Goal: Task Accomplishment & Management: Complete application form

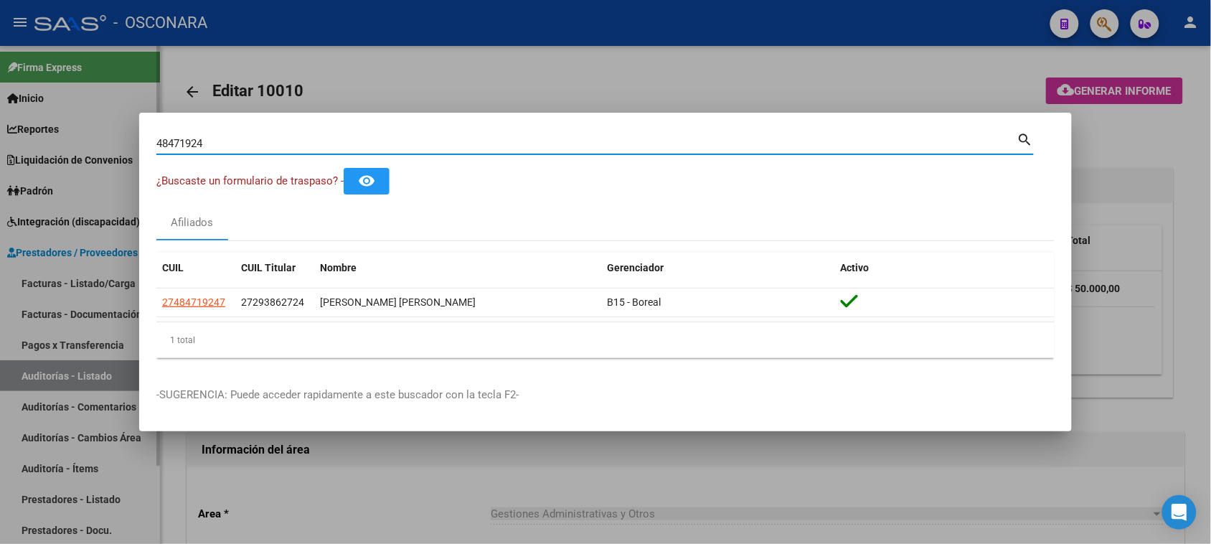
drag, startPoint x: 38, startPoint y: 395, endPoint x: 40, endPoint y: 375, distance: 20.9
click at [40, 391] on div at bounding box center [605, 272] width 1211 height 544
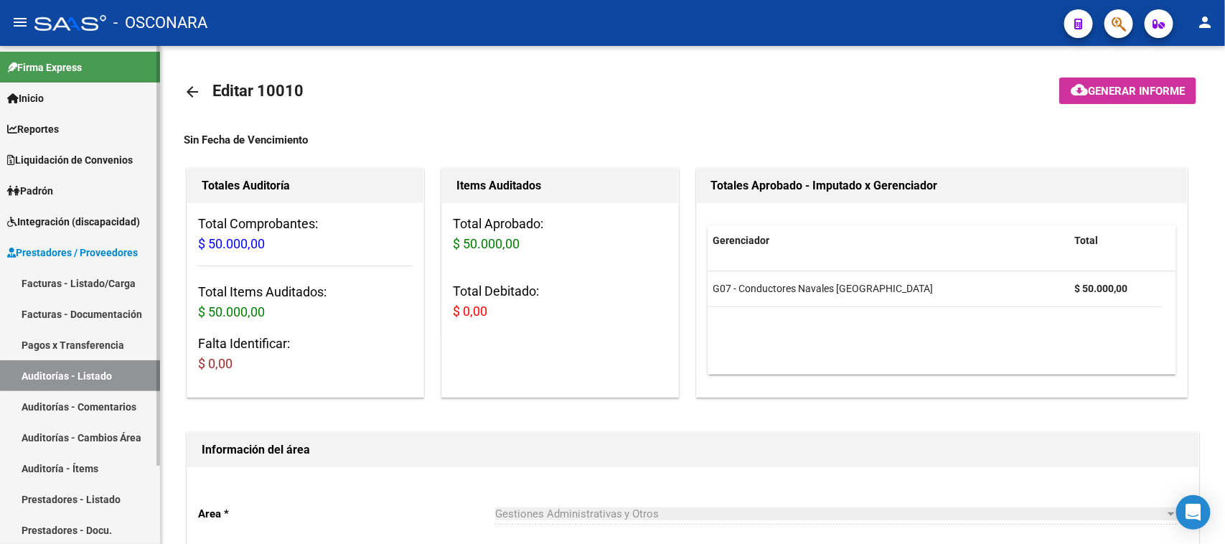
click at [59, 283] on link "Facturas - Listado/Carga" at bounding box center [80, 283] width 160 height 31
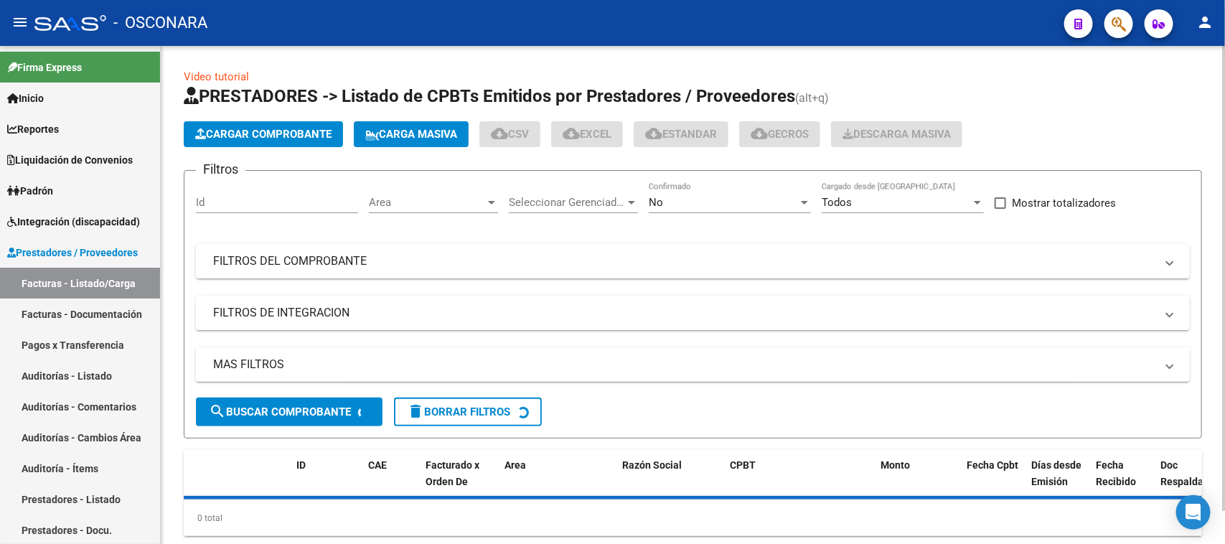
click at [346, 260] on mat-panel-title "FILTROS DEL COMPROBANTE" at bounding box center [684, 261] width 942 height 16
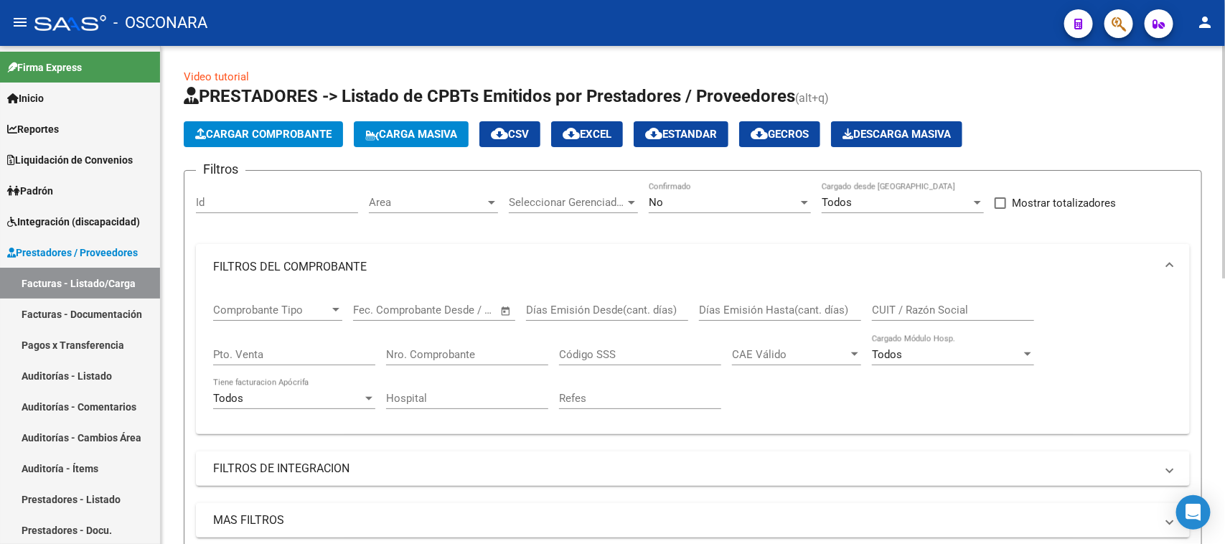
click at [431, 348] on input "Nro. Comprobante" at bounding box center [467, 354] width 162 height 13
click at [676, 198] on div "No" at bounding box center [723, 202] width 149 height 13
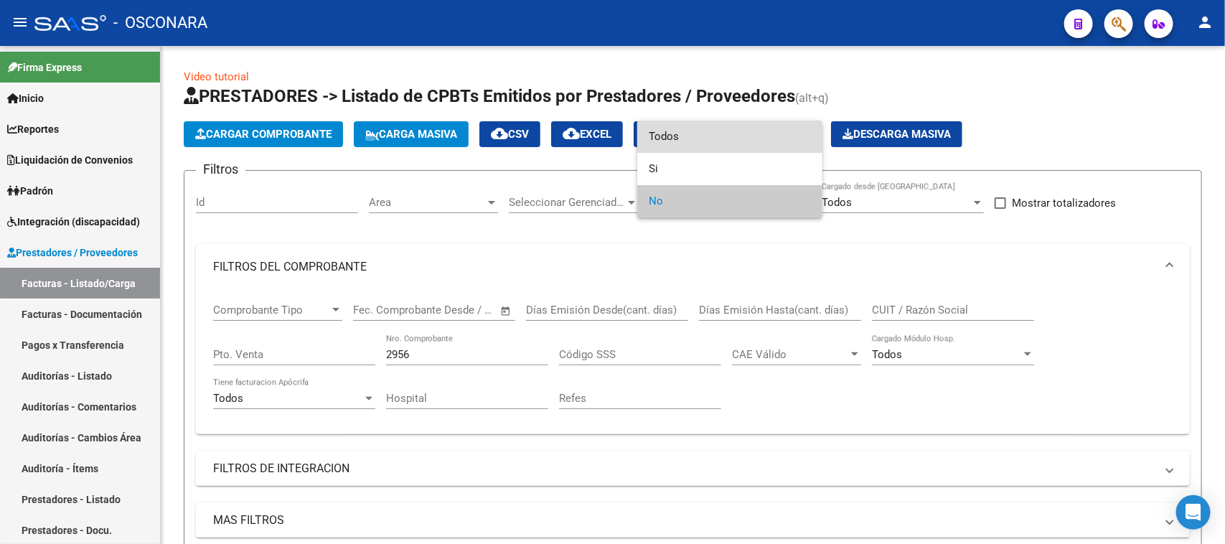
click at [673, 127] on span "Todos" at bounding box center [730, 137] width 162 height 32
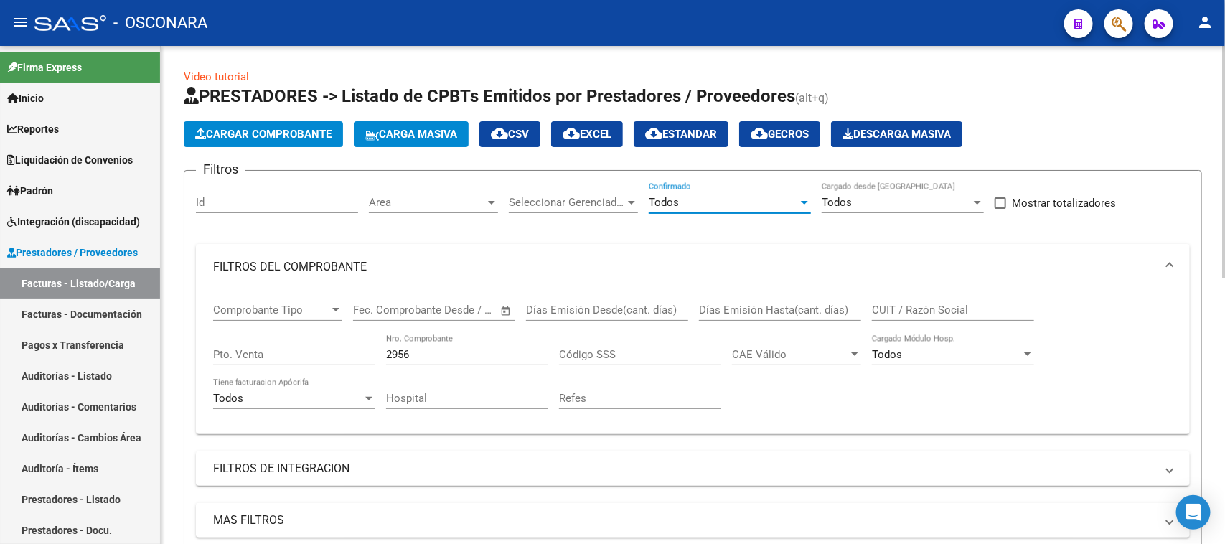
click at [435, 363] on div "2956 Nro. Comprobante" at bounding box center [467, 349] width 162 height 31
drag, startPoint x: 416, startPoint y: 352, endPoint x: 273, endPoint y: 360, distance: 143.7
click at [282, 360] on div "Comprobante Tipo Comprobante Tipo Fecha inicio – Fecha fin Fec. Comprobante Des…" at bounding box center [692, 356] width 959 height 133
type input "120"
click at [273, 350] on input "Pto. Venta" at bounding box center [294, 354] width 162 height 13
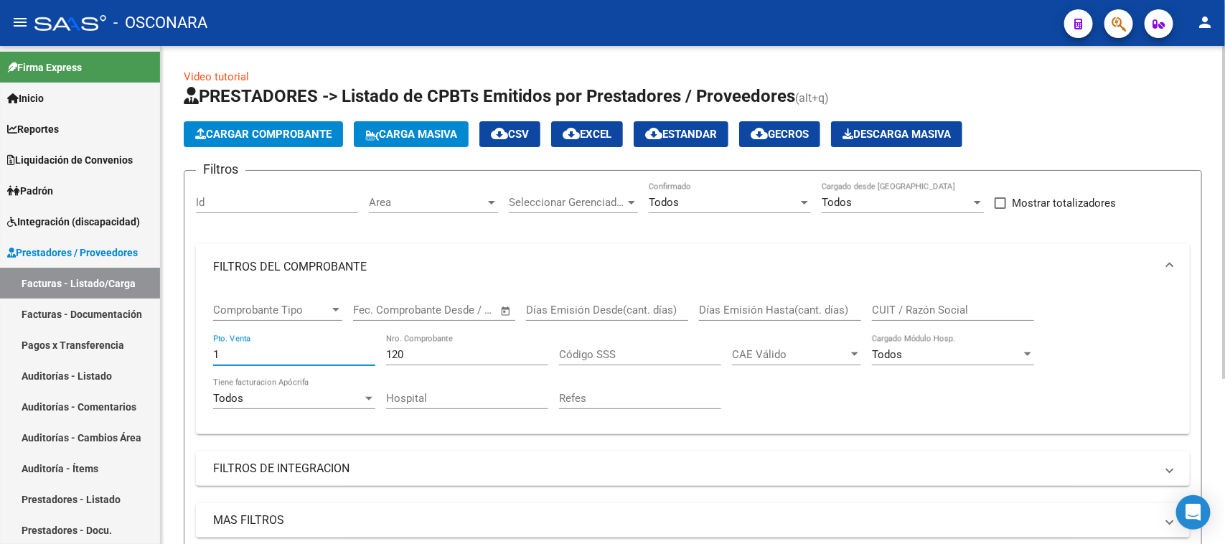
type input "1"
click at [464, 357] on input "120" at bounding box center [467, 354] width 162 height 13
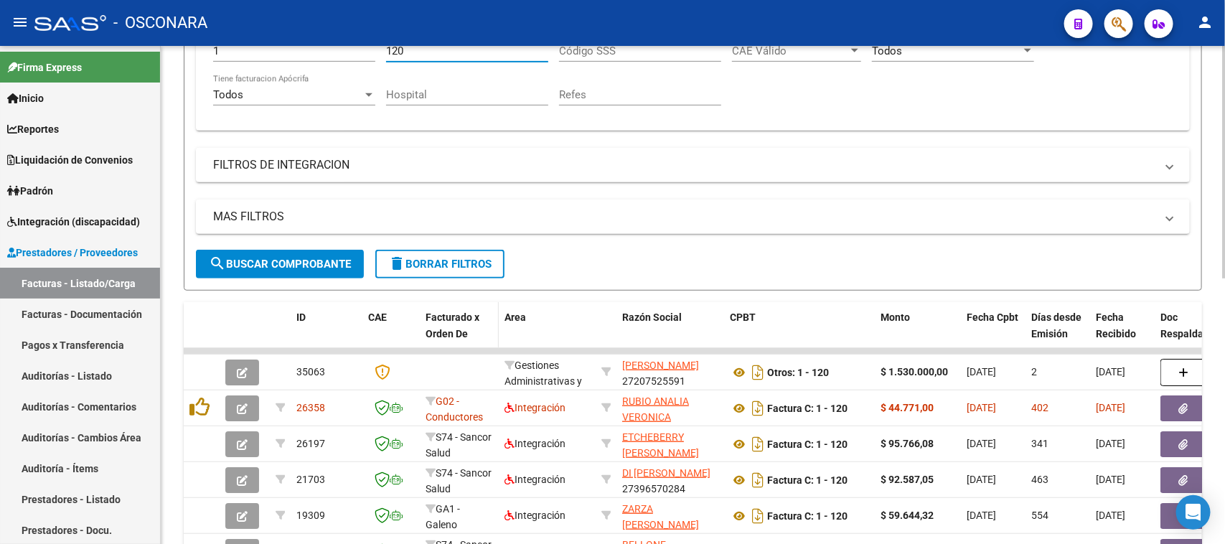
scroll to position [359, 0]
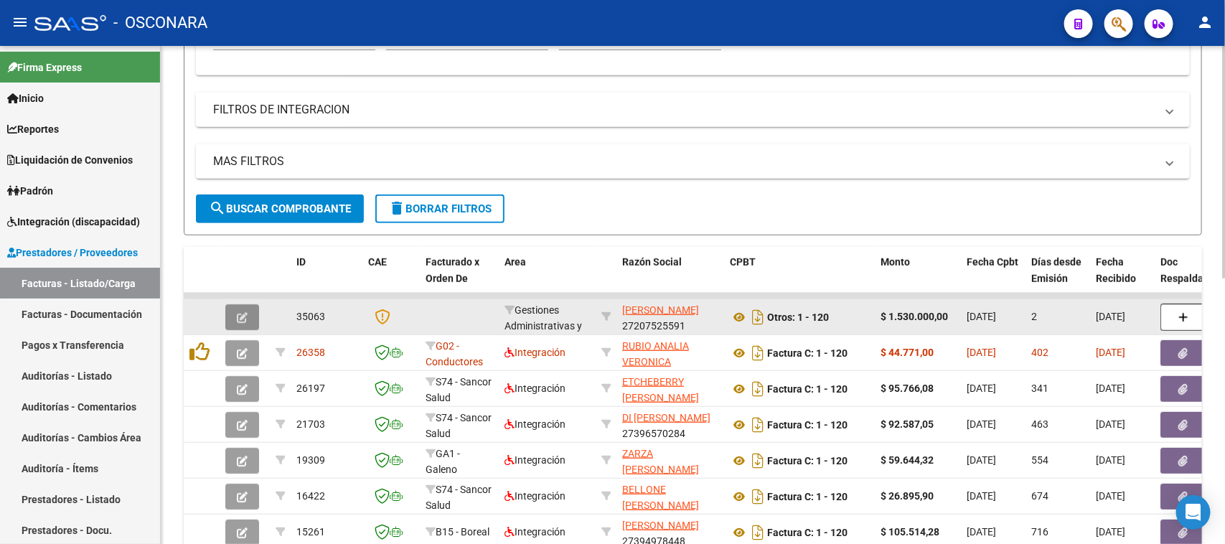
click at [246, 312] on icon "button" at bounding box center [242, 317] width 11 height 11
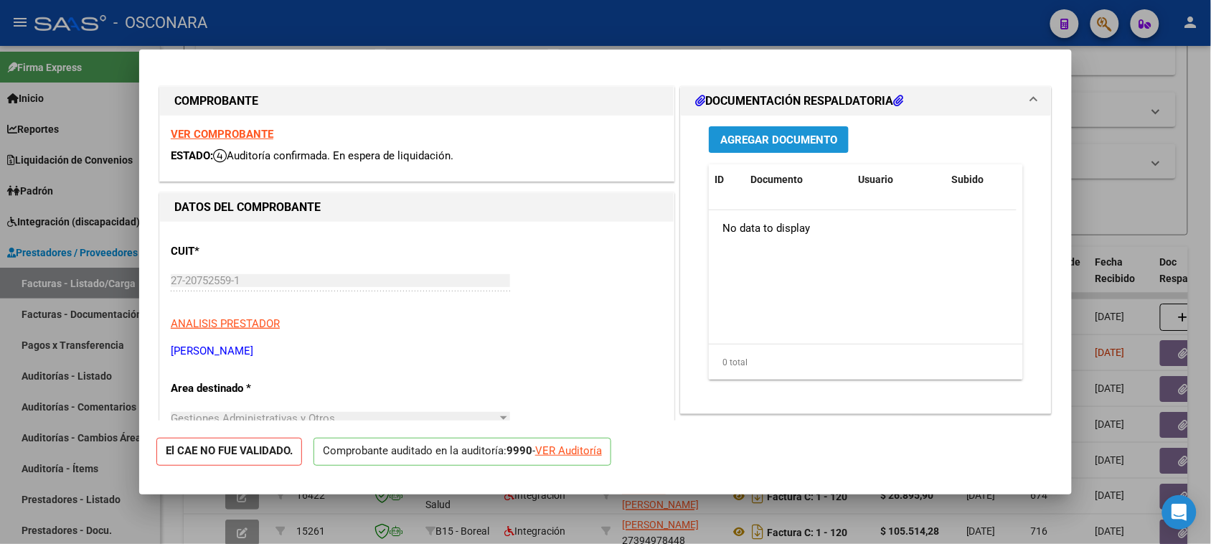
click at [801, 126] on button "Agregar Documento" at bounding box center [779, 139] width 140 height 27
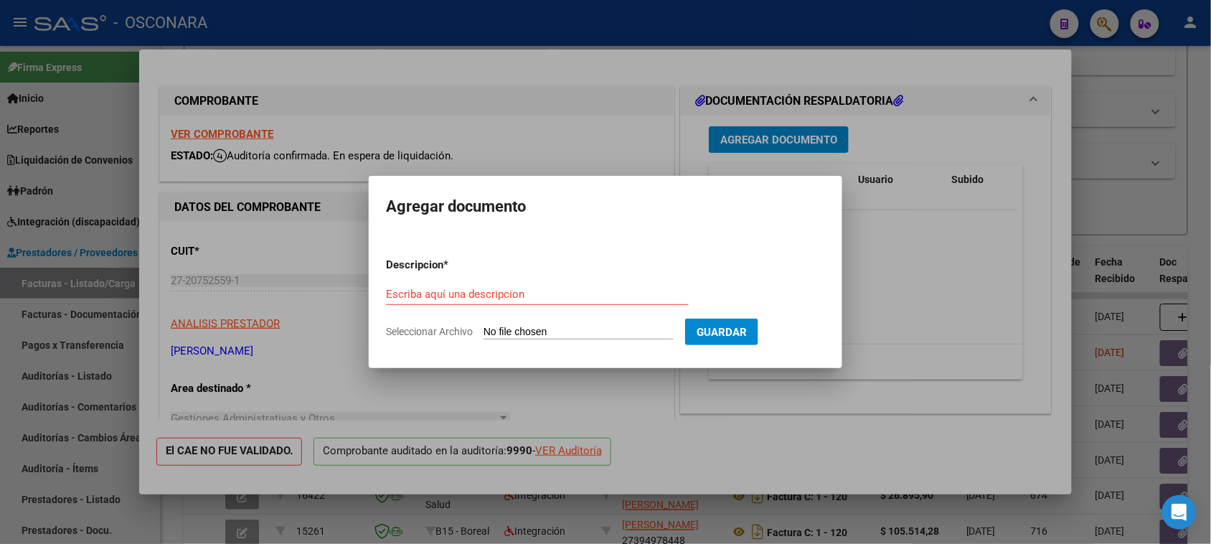
type input "C:\fakepath\factura conductores navales.pdf"
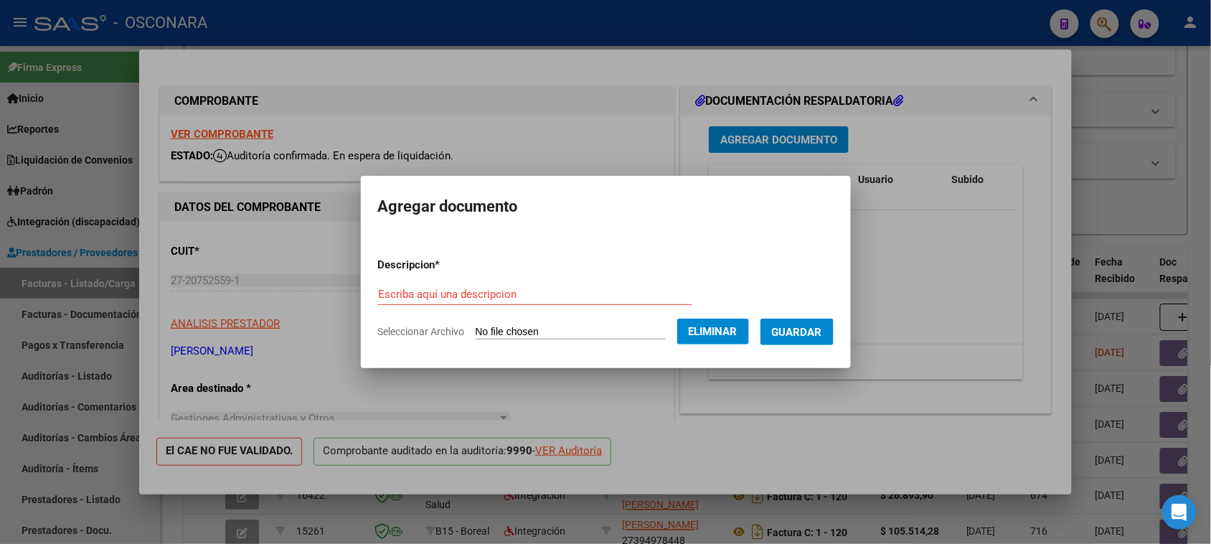
click at [457, 296] on input "Escriba aquí una descripcion" at bounding box center [535, 294] width 314 height 13
type input "FC DEL LABORATORIO"
click at [822, 334] on span "Guardar" at bounding box center [797, 332] width 50 height 13
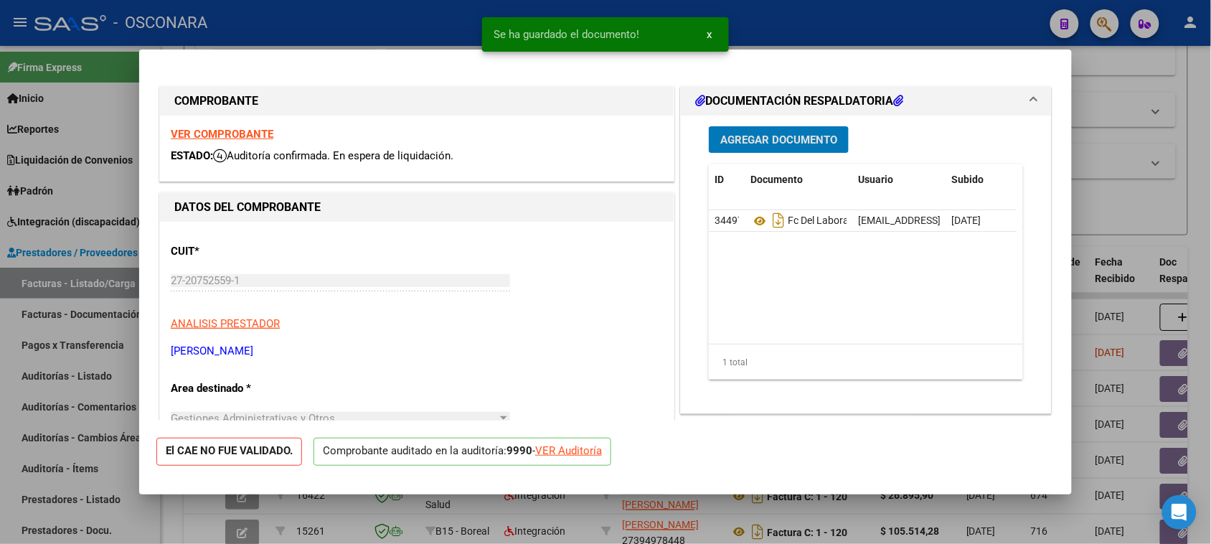
click at [1107, 235] on div at bounding box center [605, 272] width 1211 height 544
type input "$ 0,00"
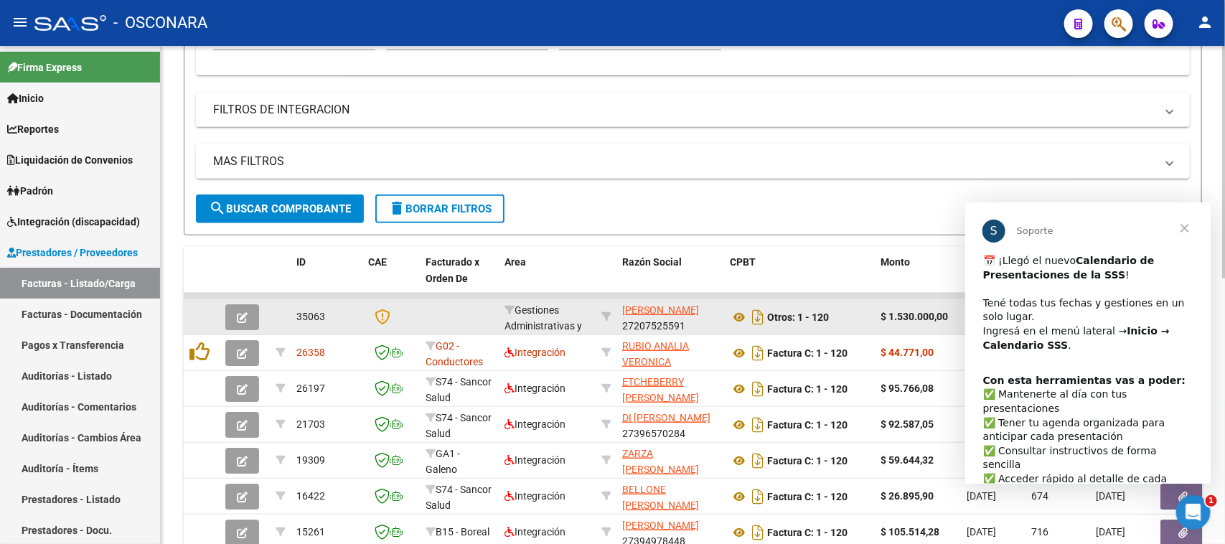
scroll to position [0, 0]
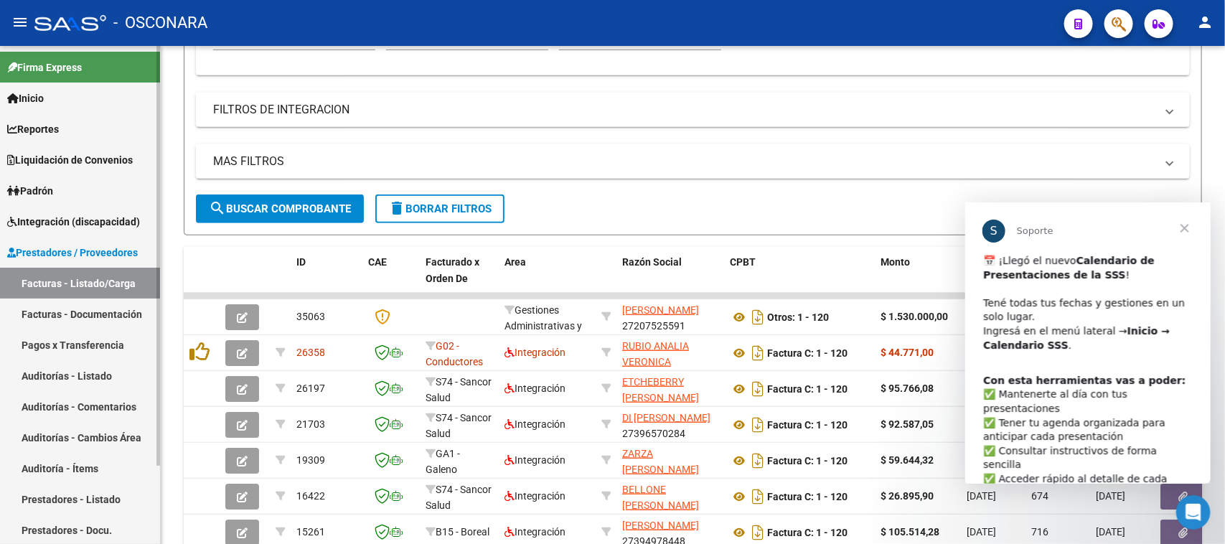
click at [88, 284] on link "Facturas - Listado/Carga" at bounding box center [80, 283] width 160 height 31
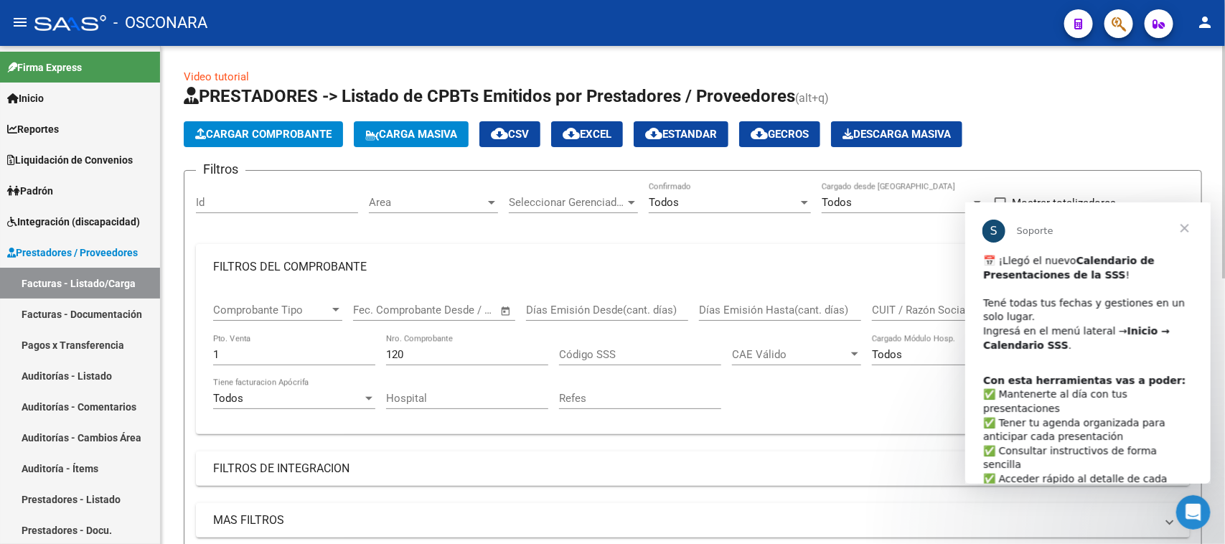
click at [301, 136] on span "Cargar Comprobante" at bounding box center [263, 134] width 136 height 13
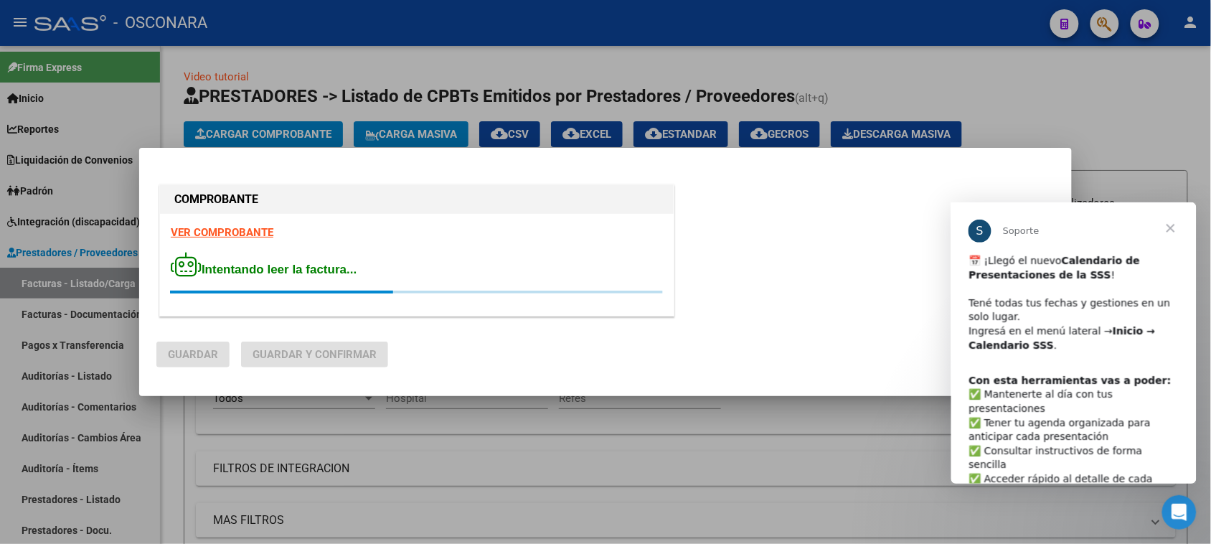
click at [639, 357] on mat-dialog-actions "Guardar Guardar y Confirmar" at bounding box center [605, 351] width 898 height 55
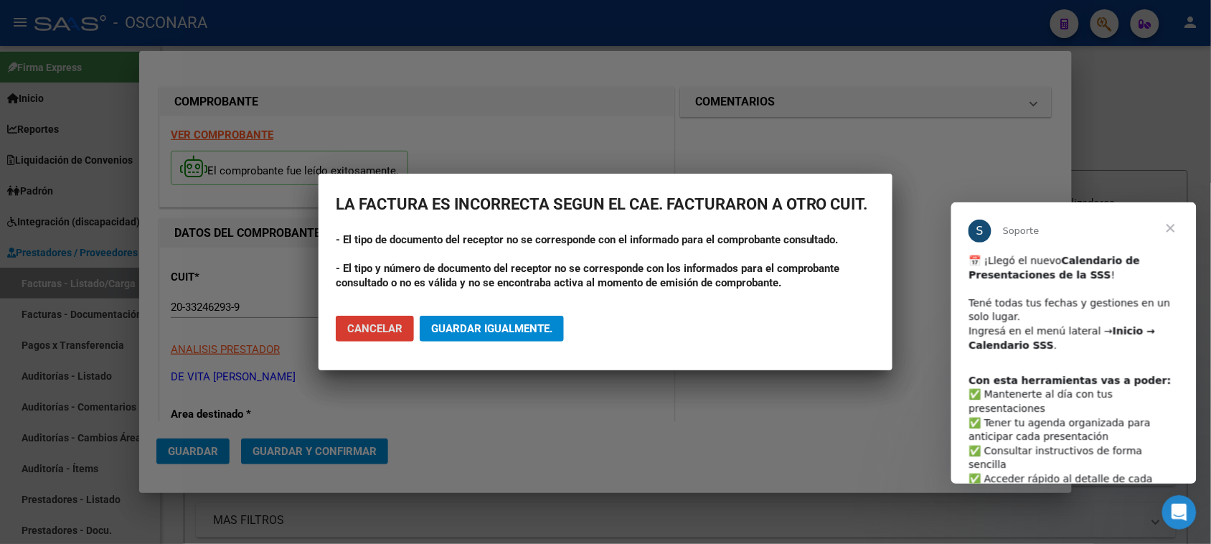
click at [1170, 225] on span "Cerrar" at bounding box center [1170, 228] width 52 height 52
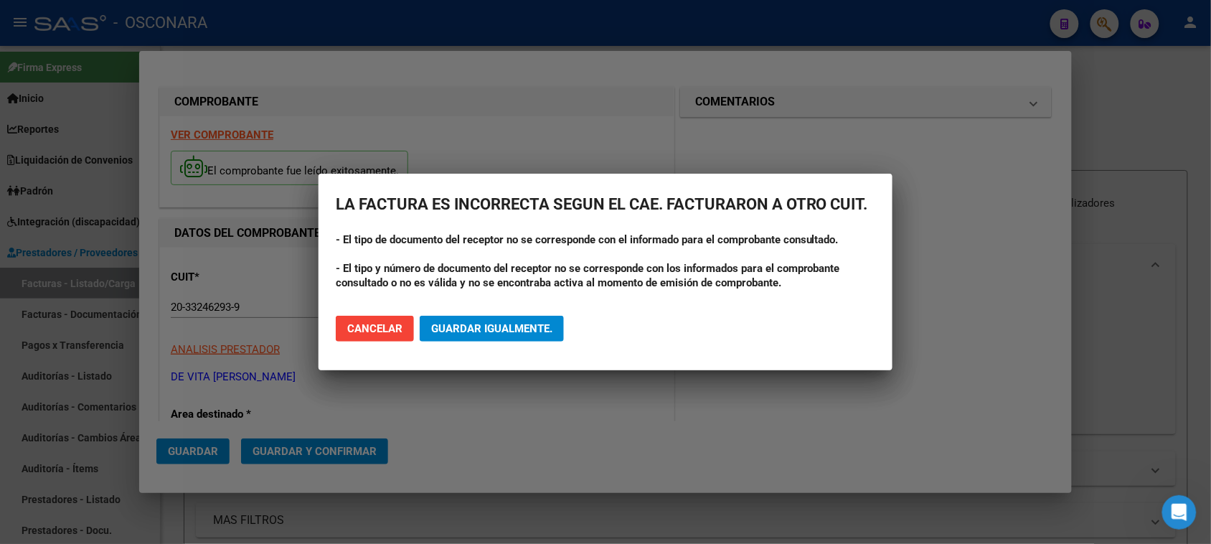
click at [463, 327] on span "Guardar igualmente." at bounding box center [491, 328] width 121 height 13
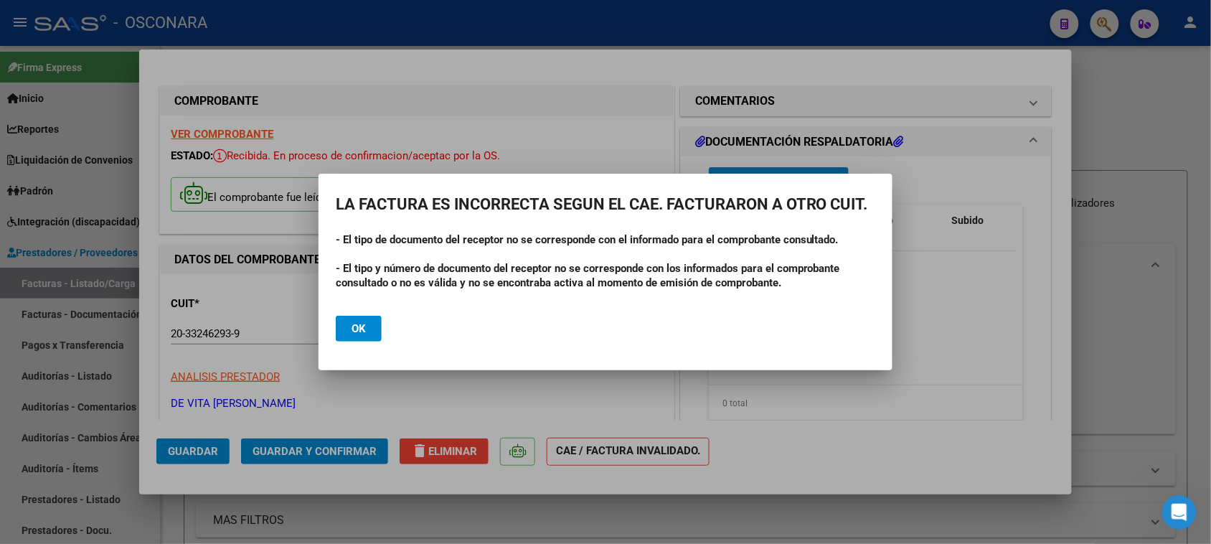
click at [360, 321] on button "Ok" at bounding box center [359, 329] width 46 height 26
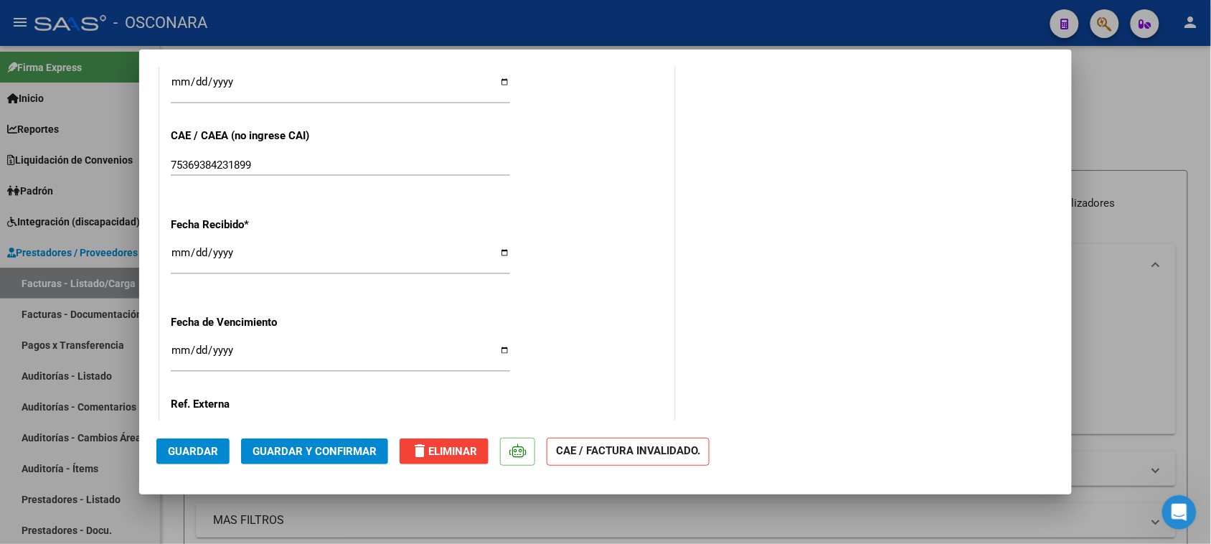
scroll to position [897, 0]
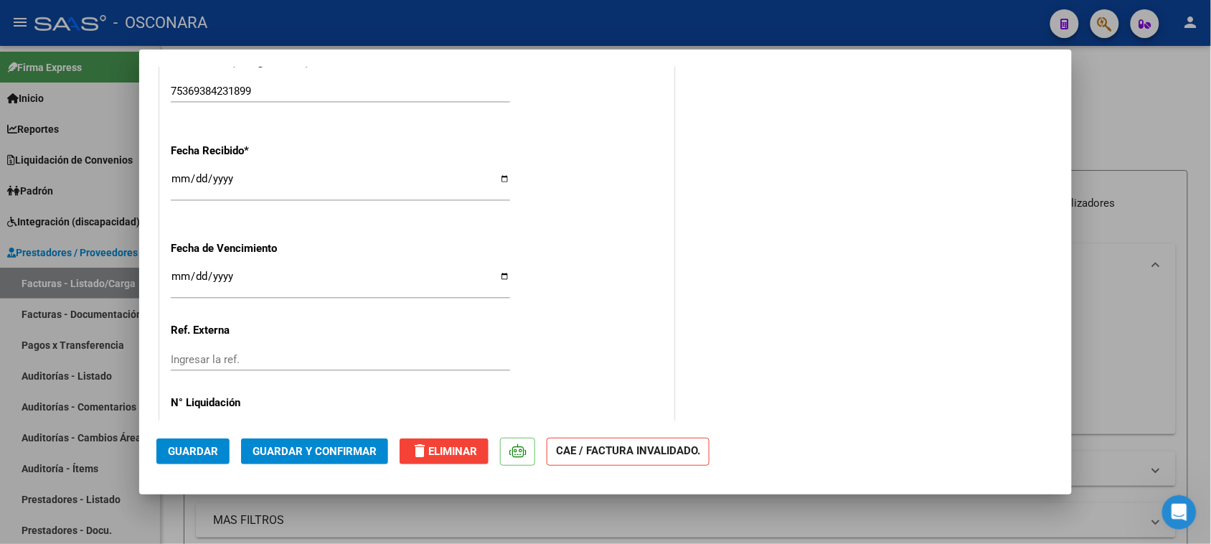
click at [293, 453] on span "Guardar y Confirmar" at bounding box center [315, 451] width 124 height 13
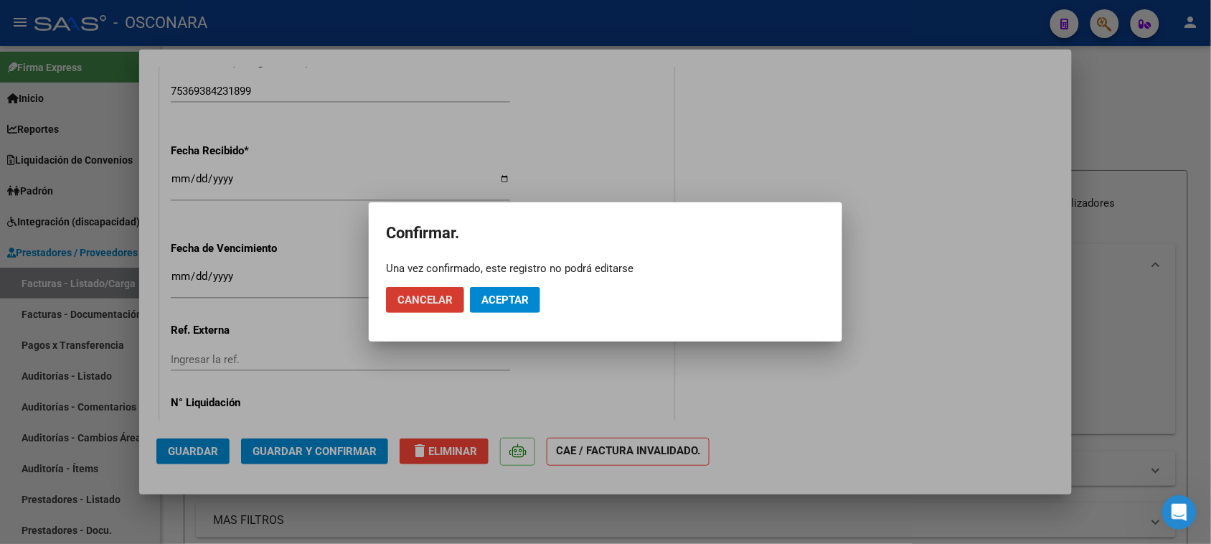
click at [511, 305] on span "Aceptar" at bounding box center [504, 299] width 47 height 13
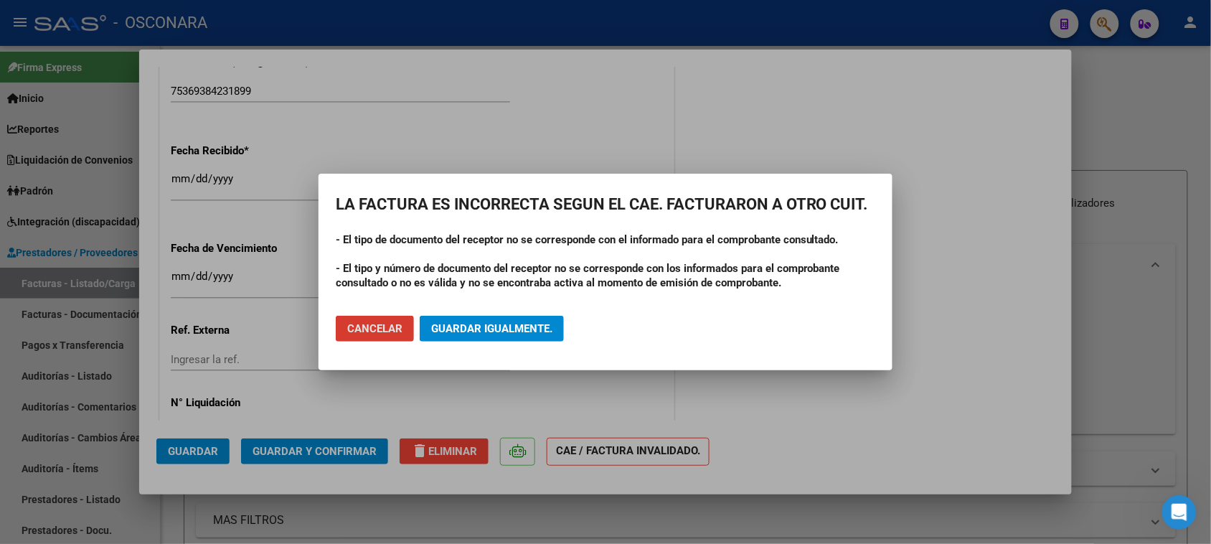
click at [457, 331] on span "Guardar igualmente." at bounding box center [491, 328] width 121 height 13
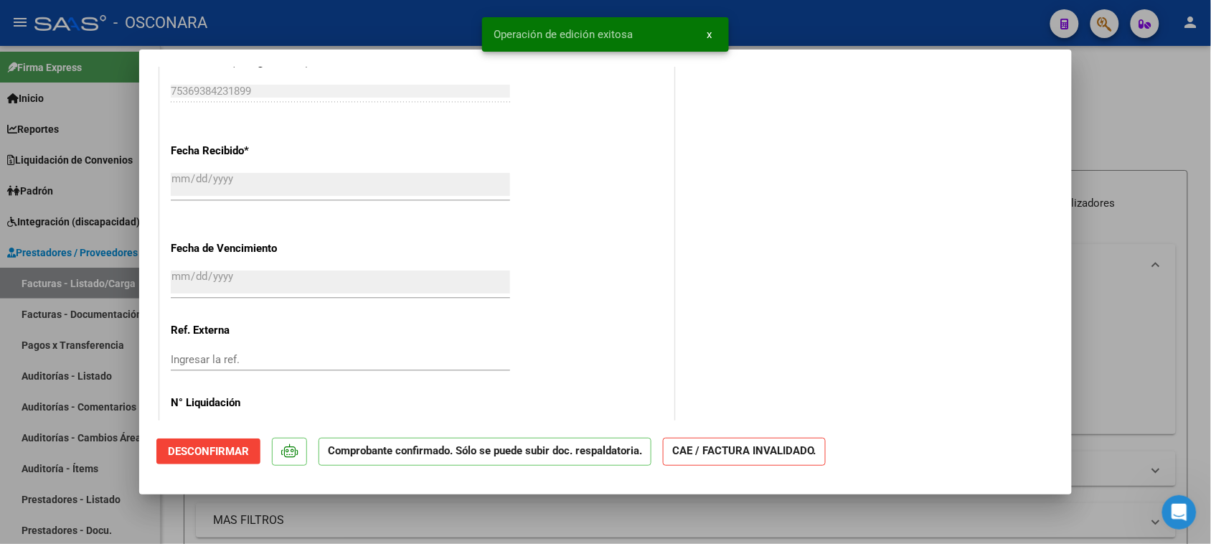
click at [2, 425] on div at bounding box center [605, 272] width 1211 height 544
type input "$ 0,00"
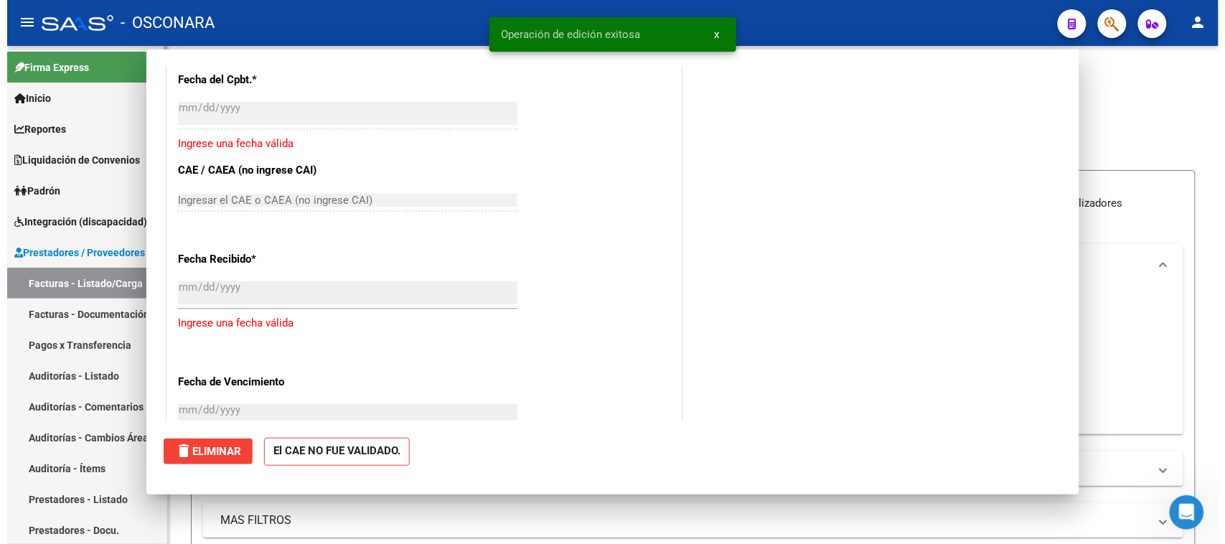
scroll to position [1005, 0]
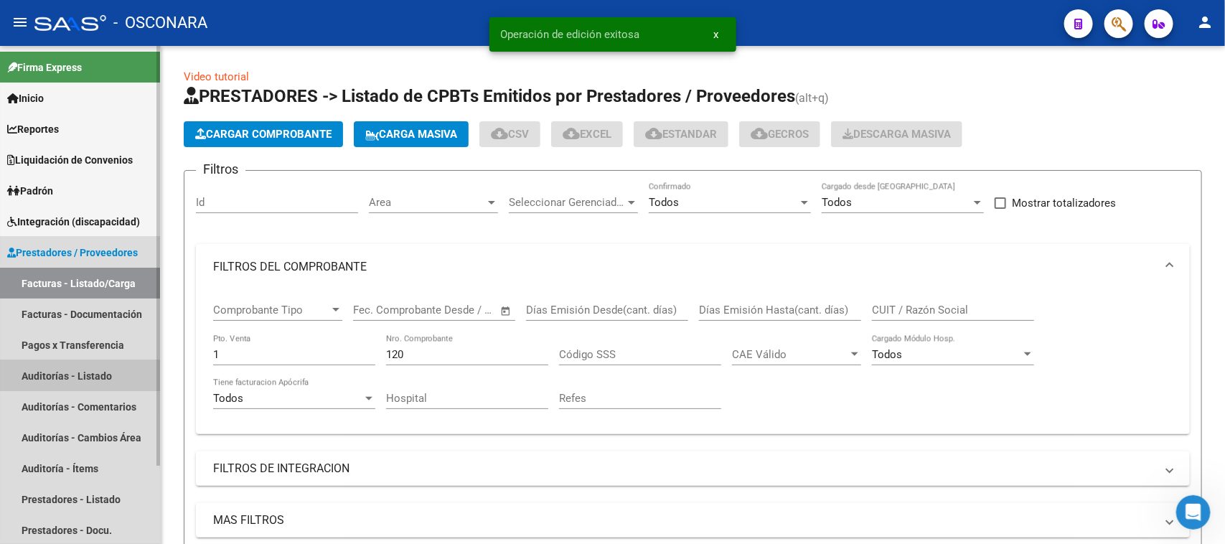
click at [56, 377] on link "Auditorías - Listado" at bounding box center [80, 375] width 160 height 31
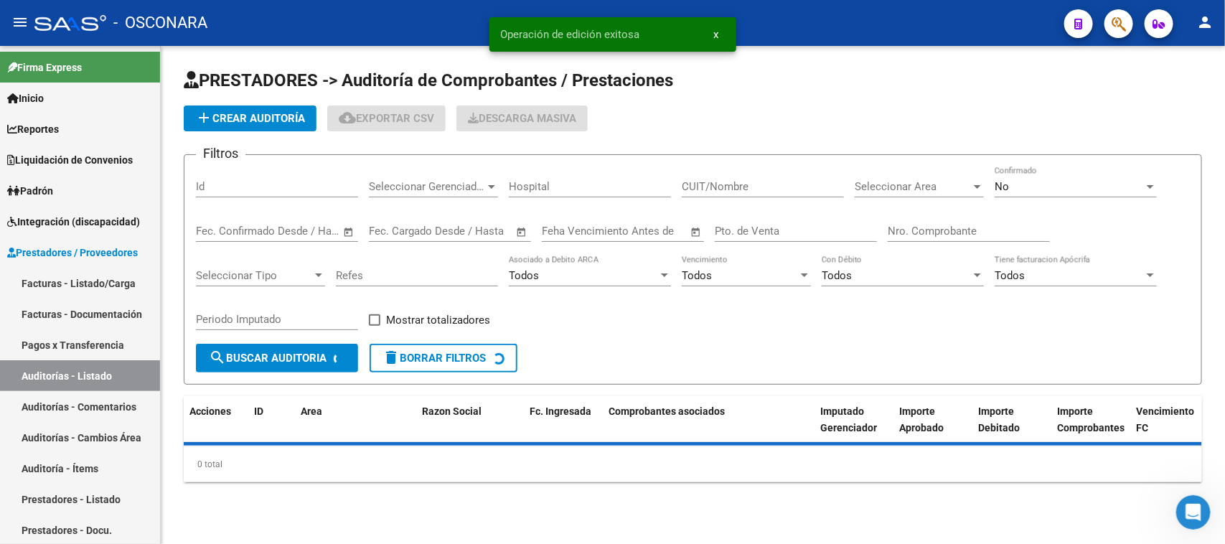
click at [273, 105] on button "add Crear Auditoría" at bounding box center [250, 118] width 133 height 26
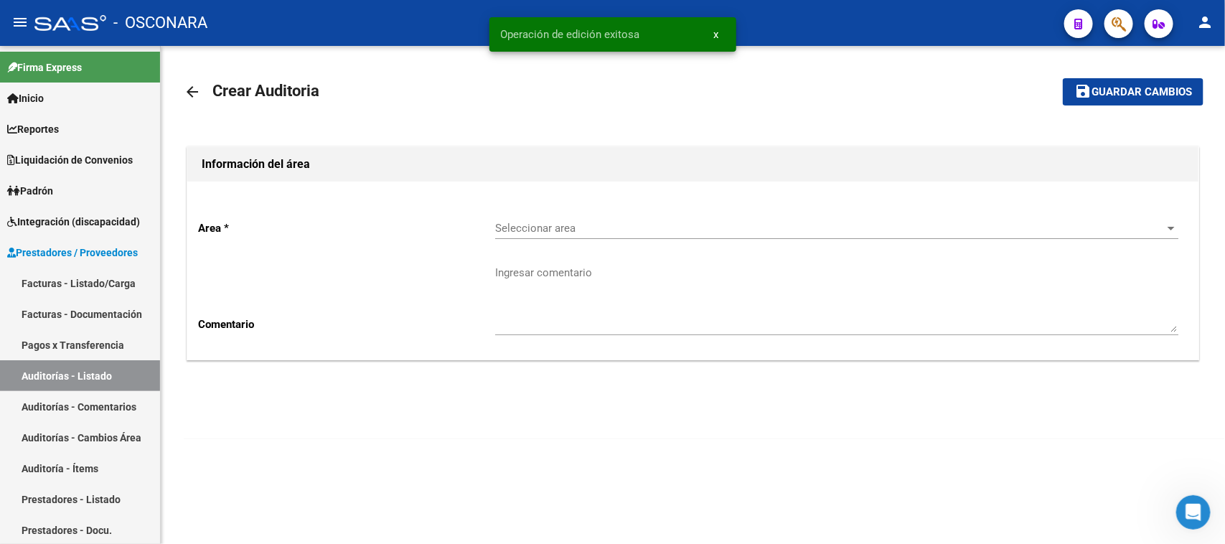
click at [560, 216] on div "Seleccionar area Seleccionar area" at bounding box center [836, 223] width 683 height 31
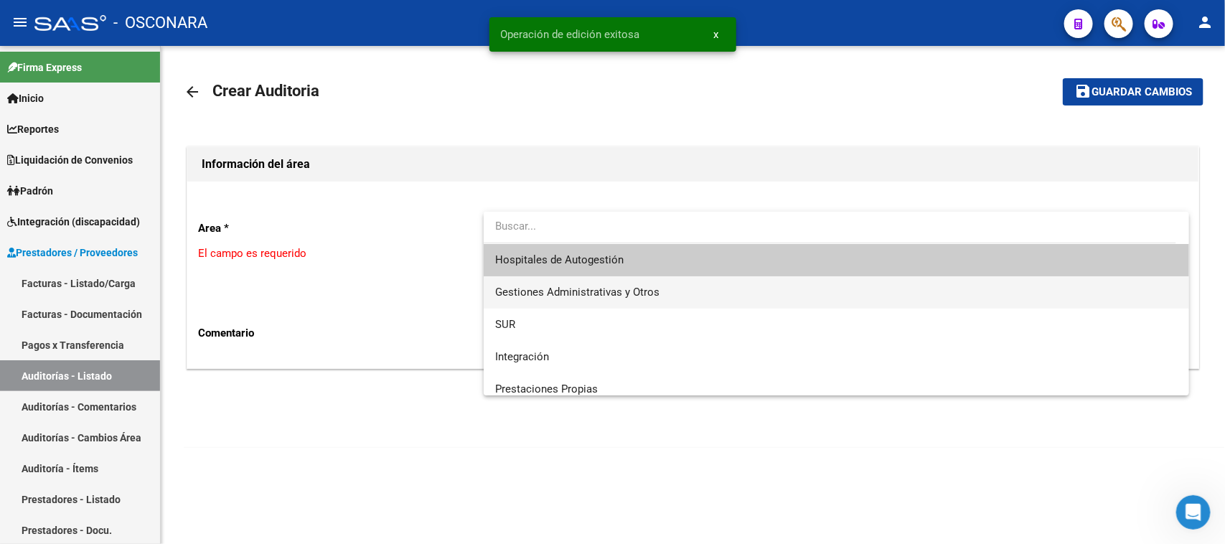
click at [565, 296] on span "Gestiones Administrativas y Otros" at bounding box center [577, 292] width 164 height 13
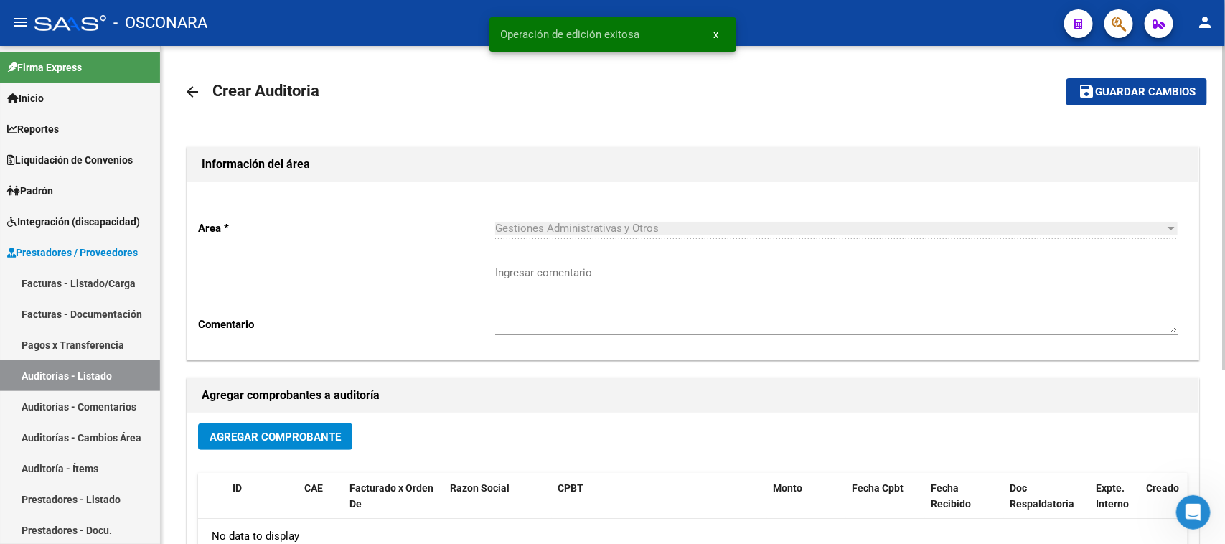
click at [278, 439] on span "Agregar Comprobante" at bounding box center [275, 437] width 131 height 13
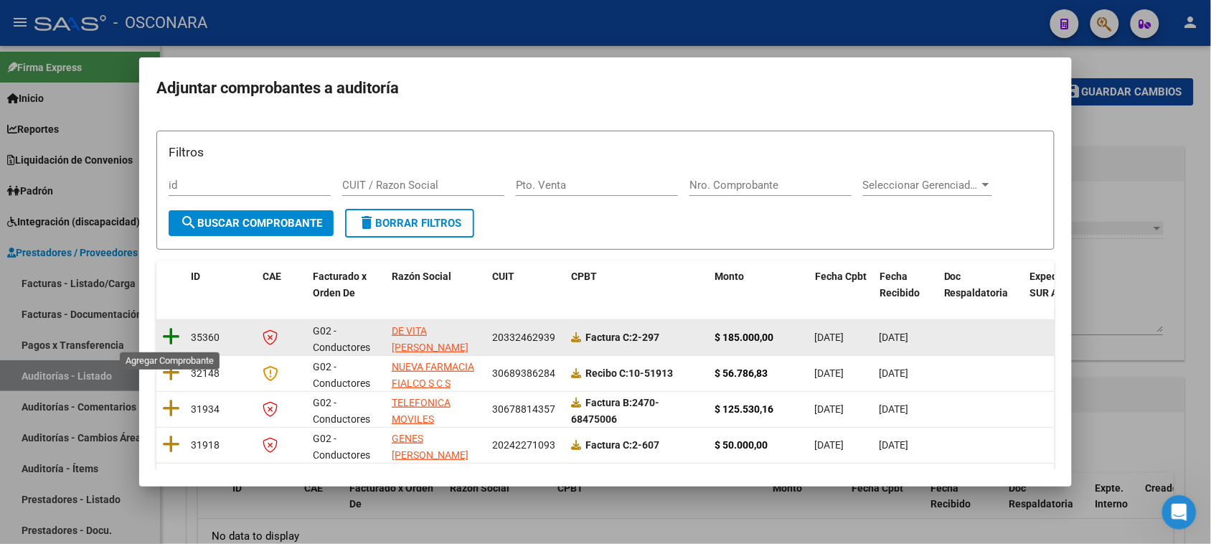
click at [171, 334] on icon at bounding box center [171, 336] width 18 height 20
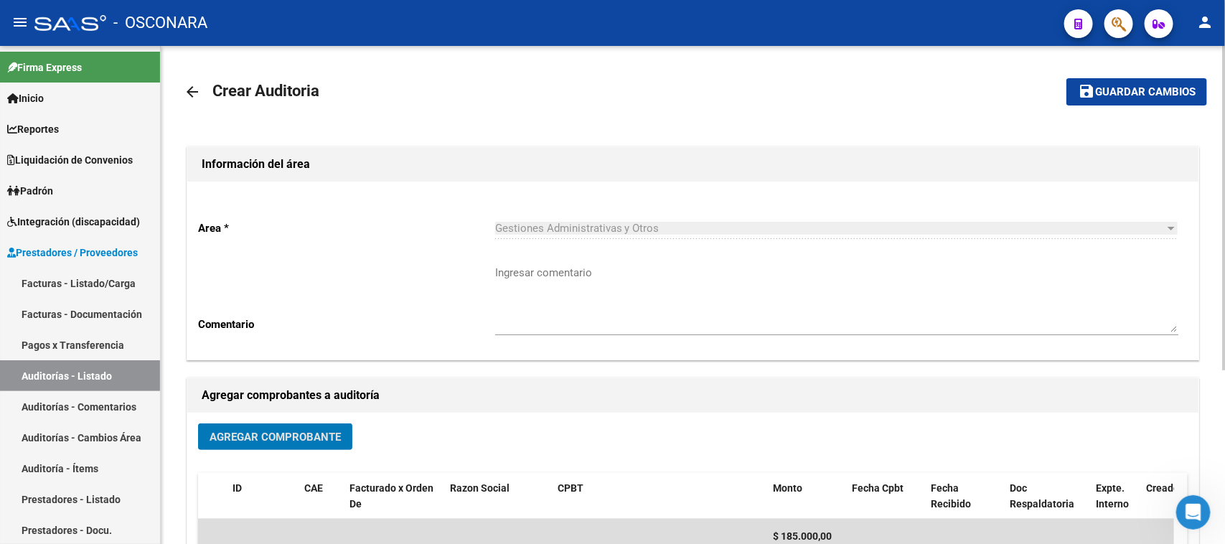
click at [1119, 77] on mat-toolbar-row "save Guardar cambios" at bounding box center [1101, 92] width 214 height 46
click at [1116, 98] on button "save Guardar cambios" at bounding box center [1136, 91] width 141 height 27
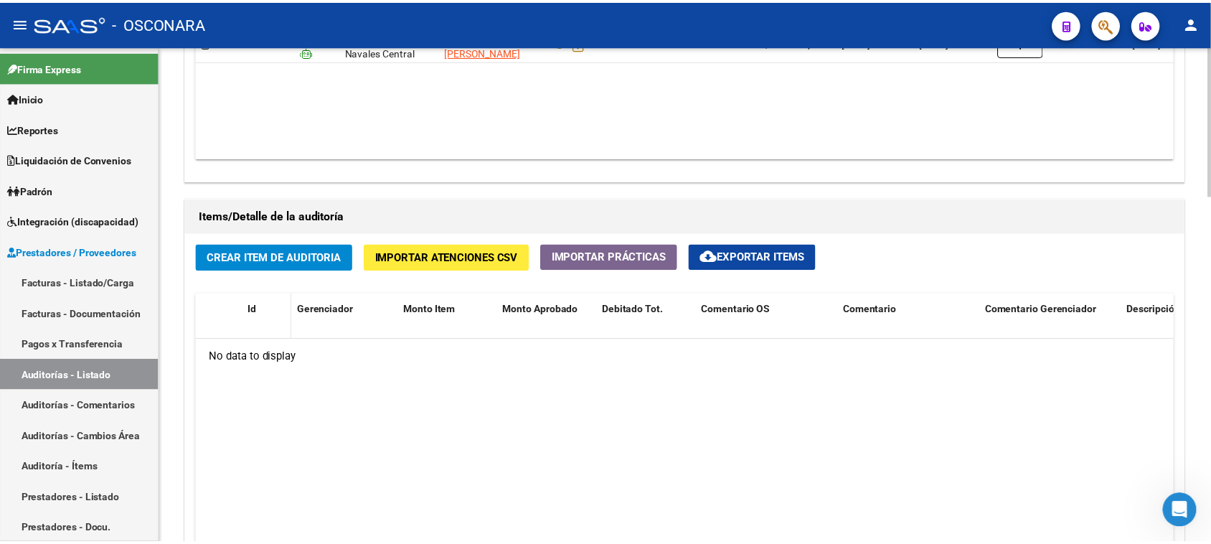
scroll to position [897, 0]
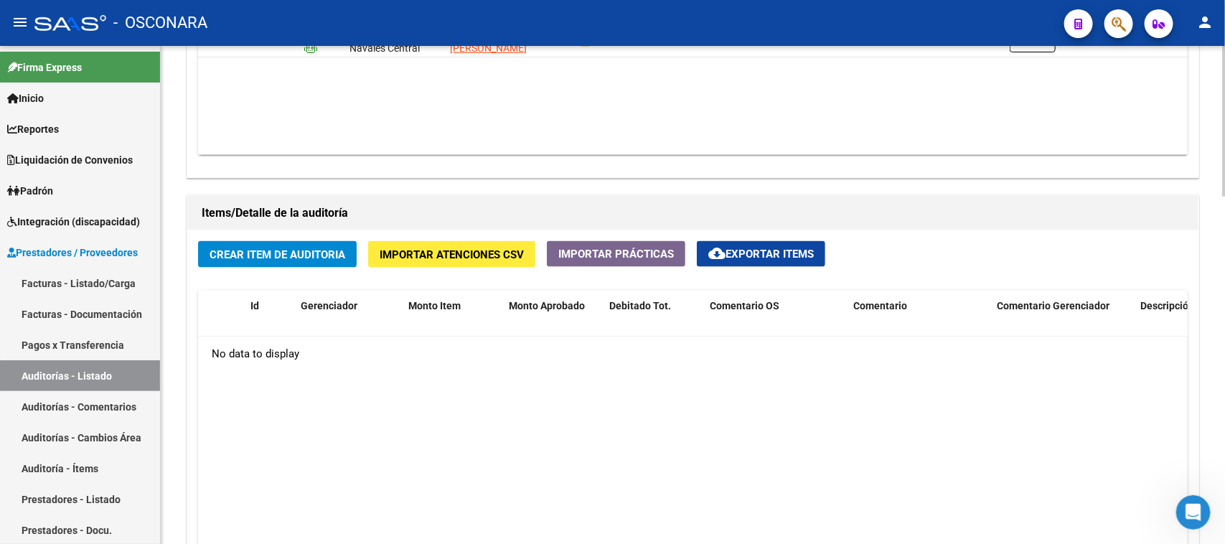
click at [285, 253] on span "Crear Item de Auditoria" at bounding box center [278, 254] width 136 height 13
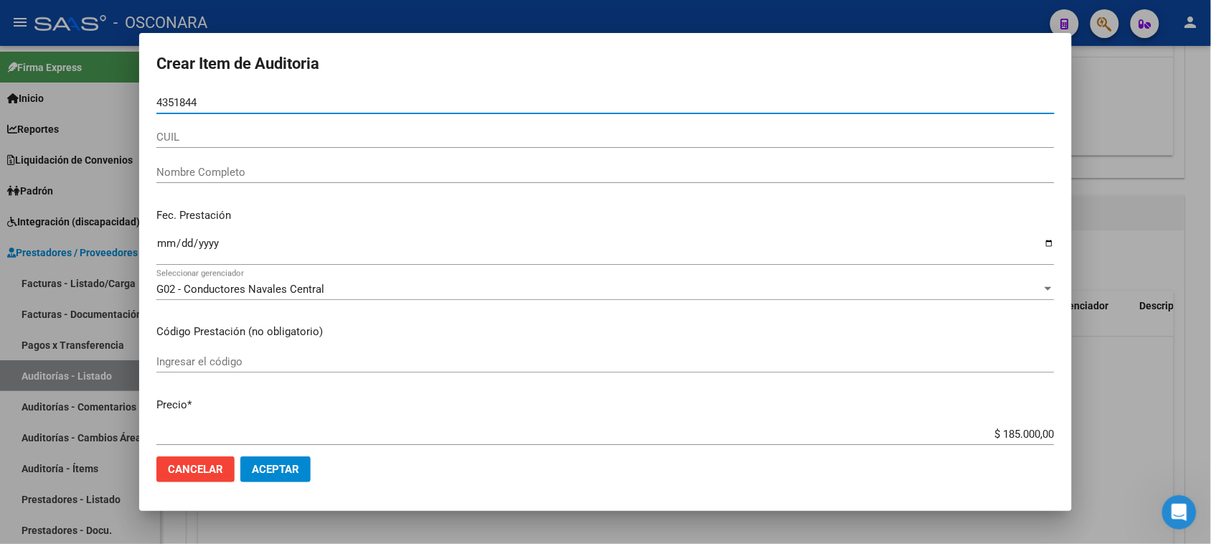
type input "43518442"
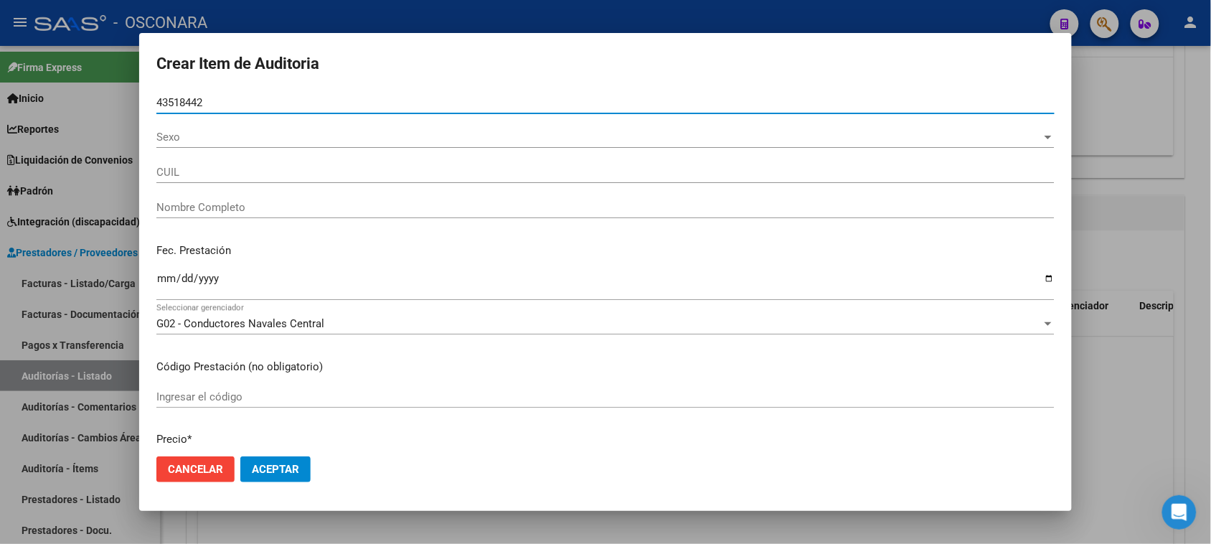
type input "20435184422"
type input "BERGANTINO [PERSON_NAME]"
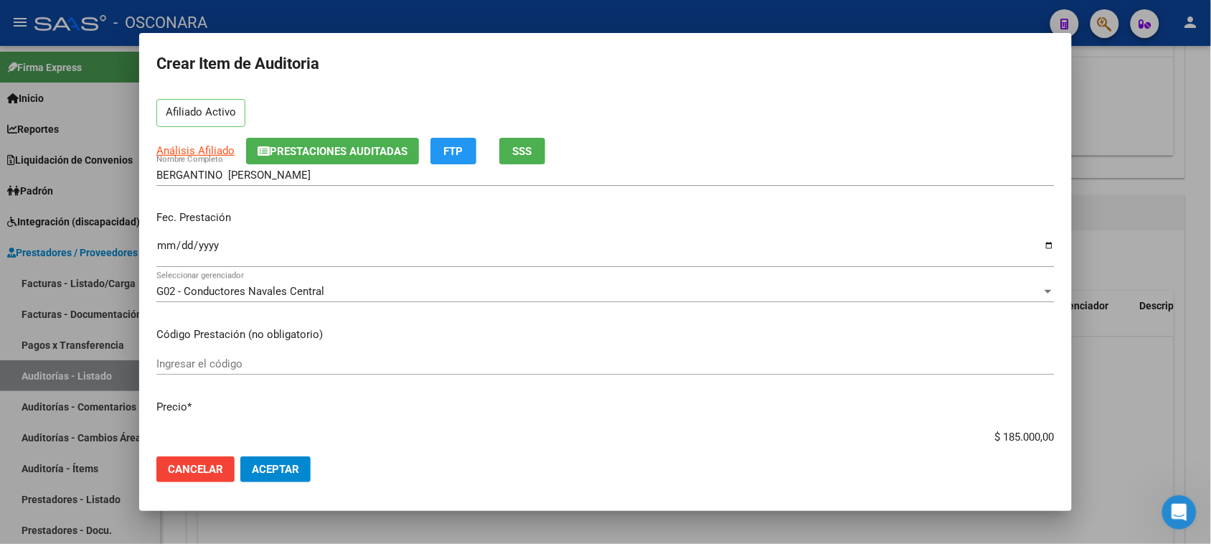
scroll to position [90, 0]
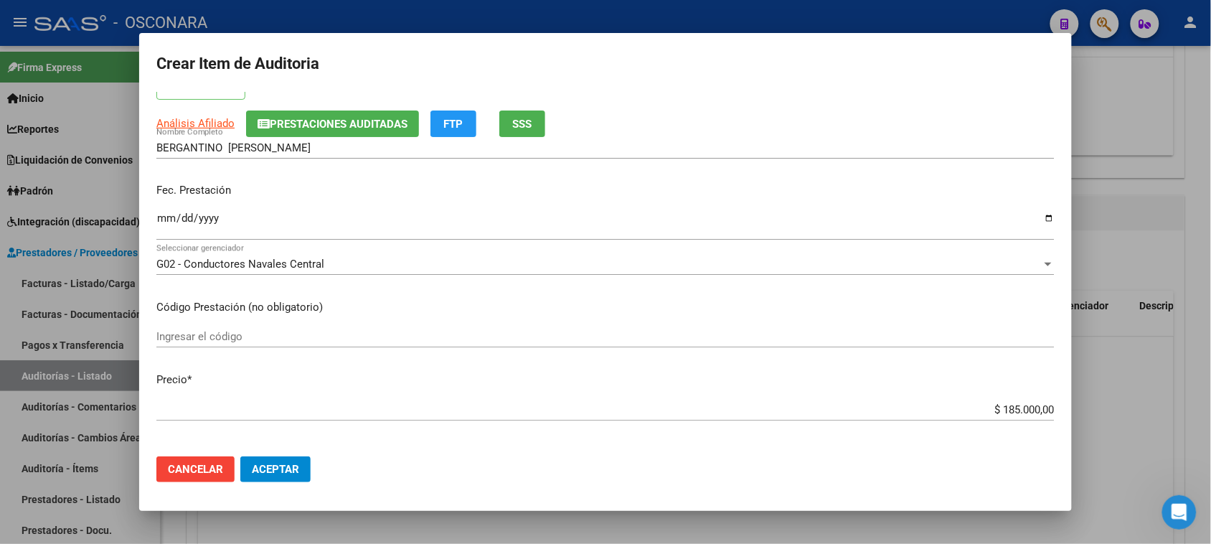
type input "43518442"
click at [163, 220] on input "Ingresar la fecha" at bounding box center [605, 223] width 898 height 23
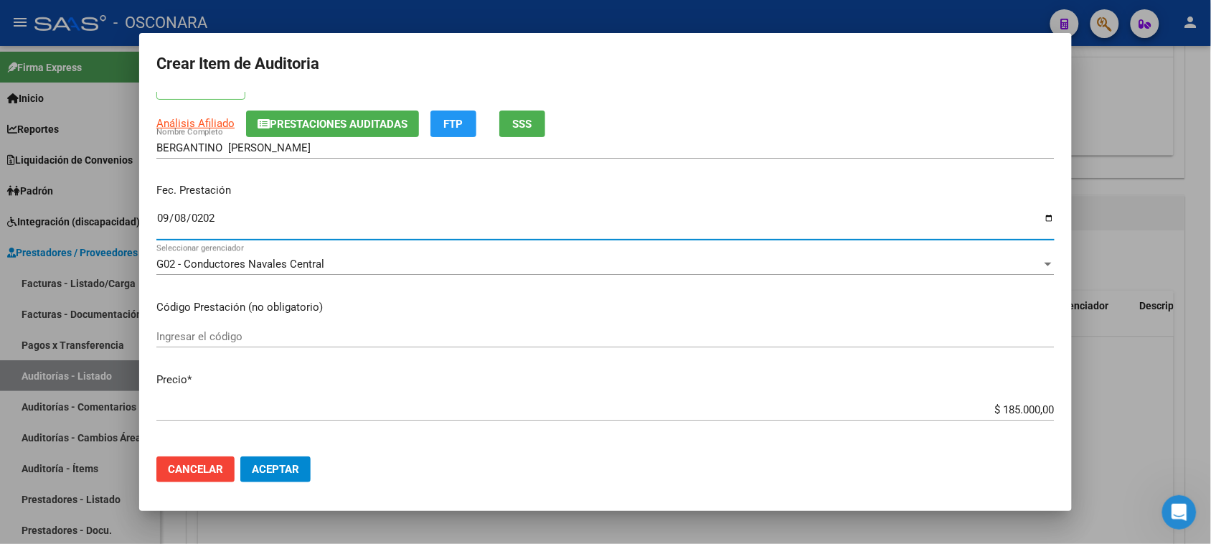
type input "[DATE]"
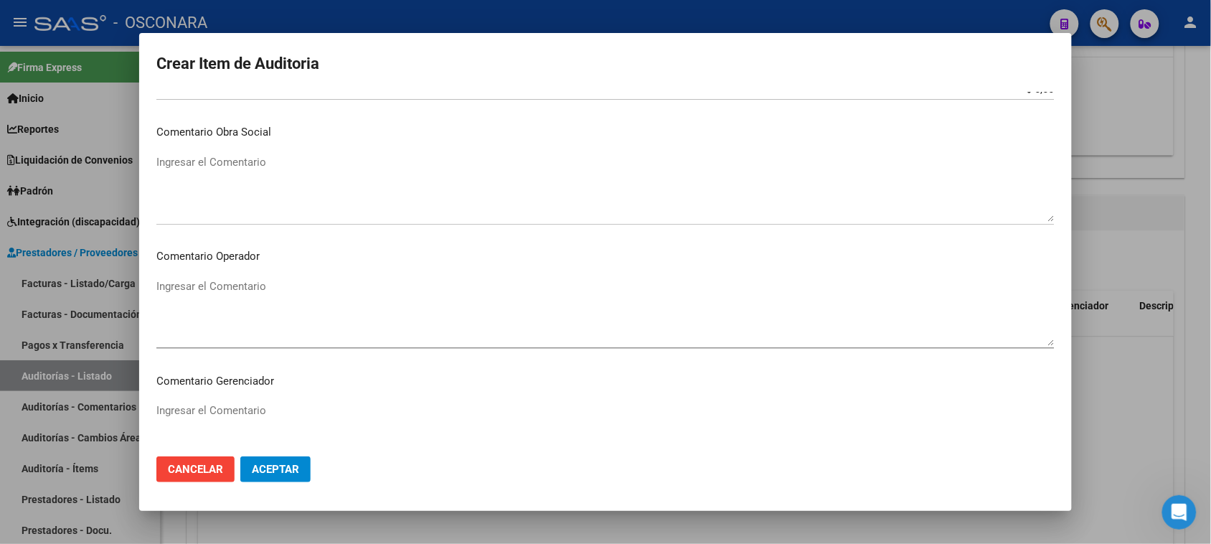
scroll to position [937, 0]
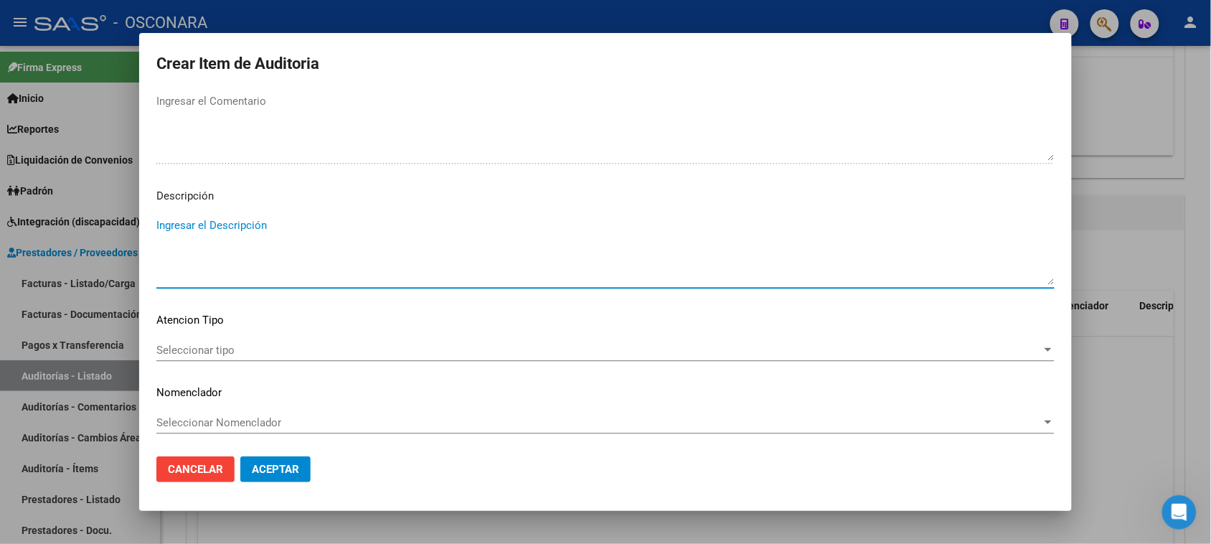
click at [241, 230] on textarea "Ingresar el Descripción" at bounding box center [605, 250] width 898 height 67
click at [234, 337] on mat-dialog-content "43518442 Nro Documento 20435184422 CUIL Afiliado Activo Análisis Afiliado Prest…" at bounding box center [605, 269] width 933 height 354
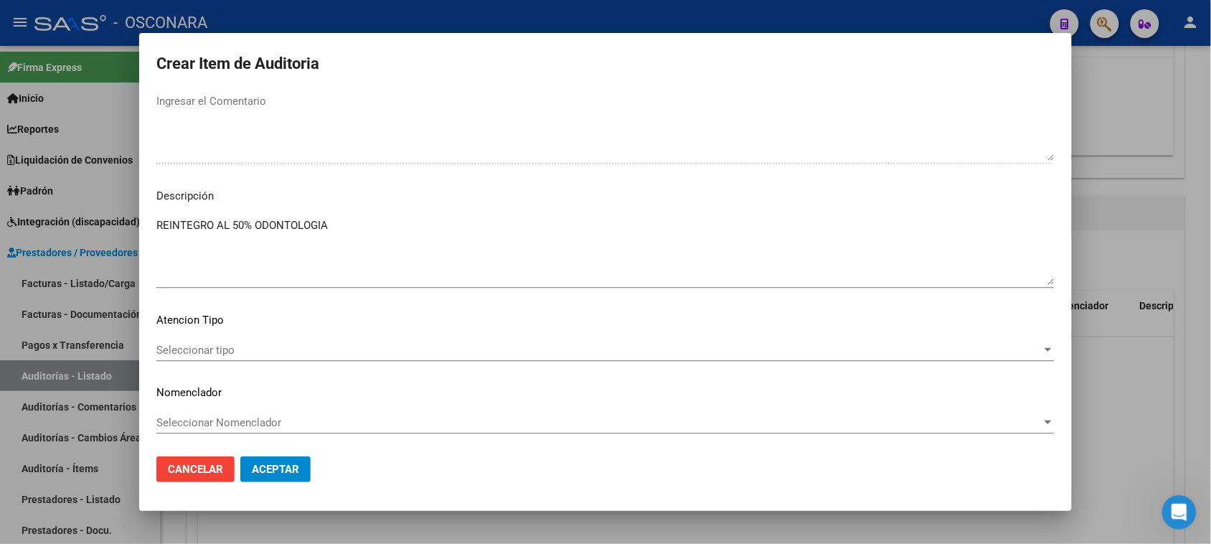
click at [228, 354] on span "Seleccionar tipo" at bounding box center [598, 350] width 885 height 13
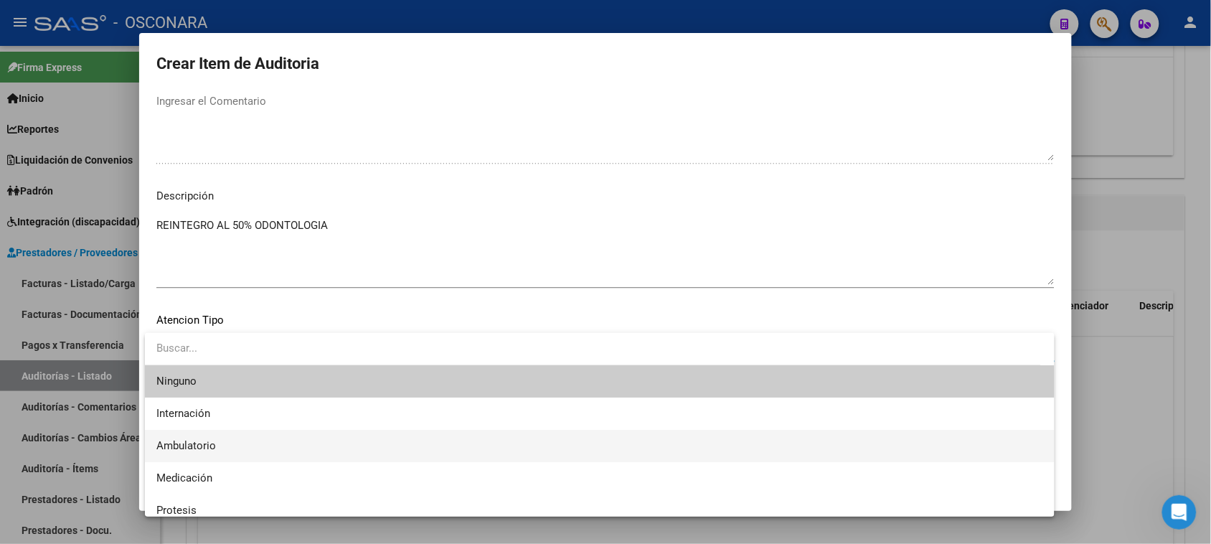
drag, startPoint x: 210, startPoint y: 442, endPoint x: 220, endPoint y: 428, distance: 17.1
click at [212, 442] on span "Ambulatorio" at bounding box center [186, 445] width 60 height 13
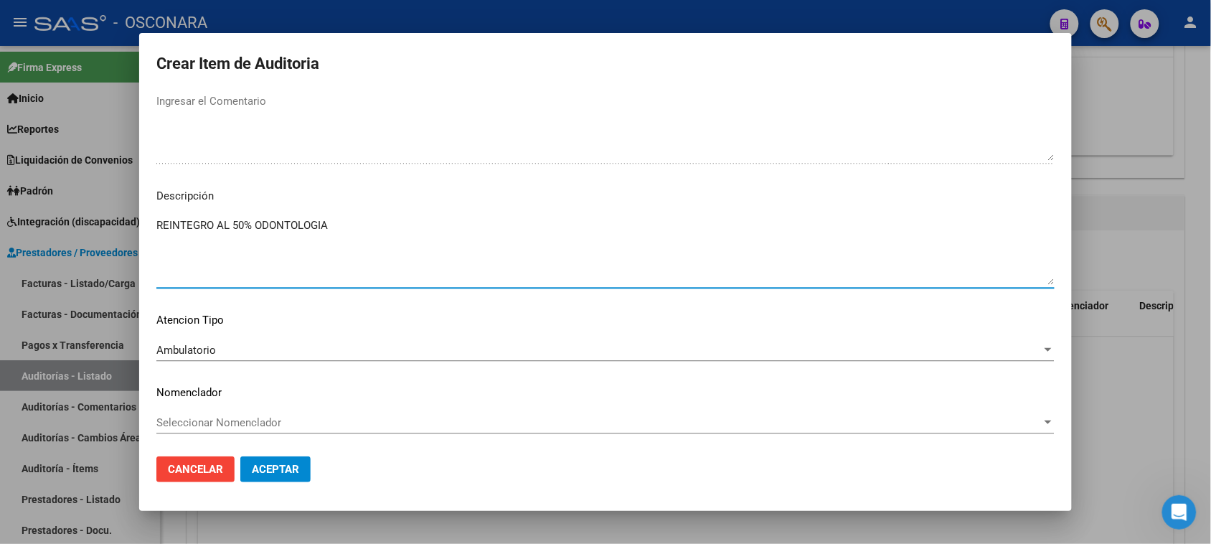
click at [349, 245] on textarea "REINTEGRO AL 50% ODONTOLOGIA" at bounding box center [605, 250] width 898 height 67
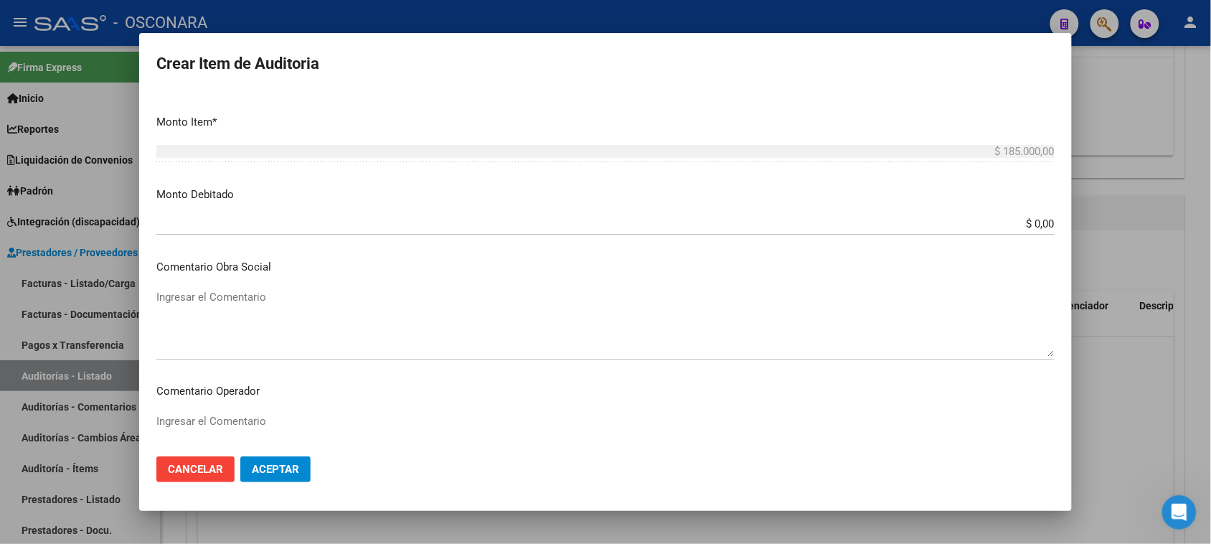
scroll to position [489, 0]
type textarea "REINTEGRO AL 50% ODONTOLOGIA [DATE]"
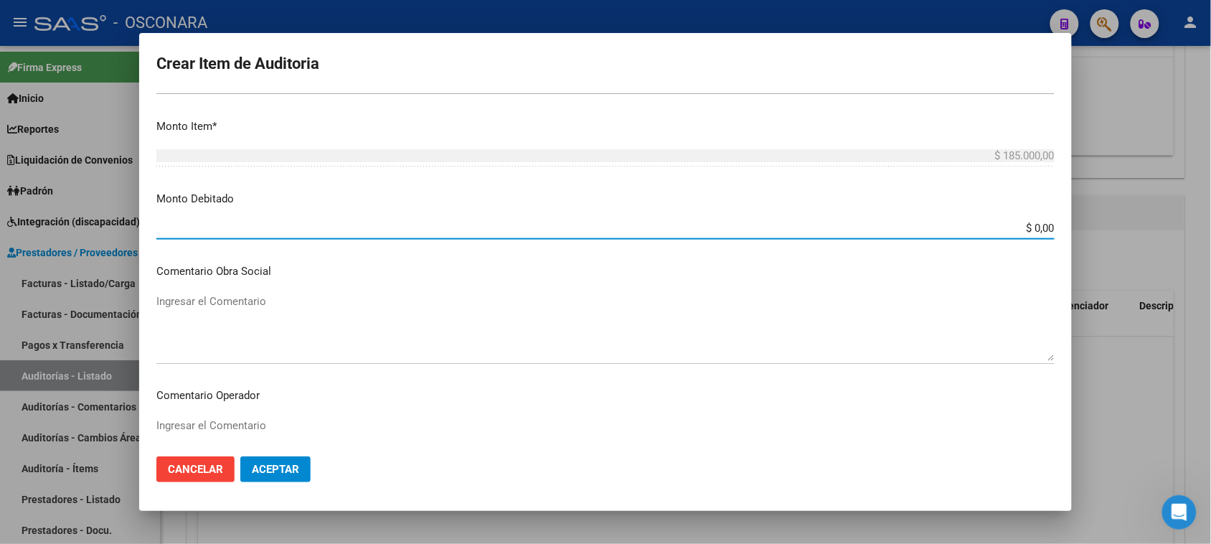
drag, startPoint x: 1020, startPoint y: 225, endPoint x: 1106, endPoint y: 233, distance: 86.5
click at [1106, 233] on div "Crear Item de Auditoria 43518442 Nro Documento 20435184422 CUIL Afiliado Activo…" at bounding box center [605, 272] width 1211 height 544
type input "$ 92.500,00"
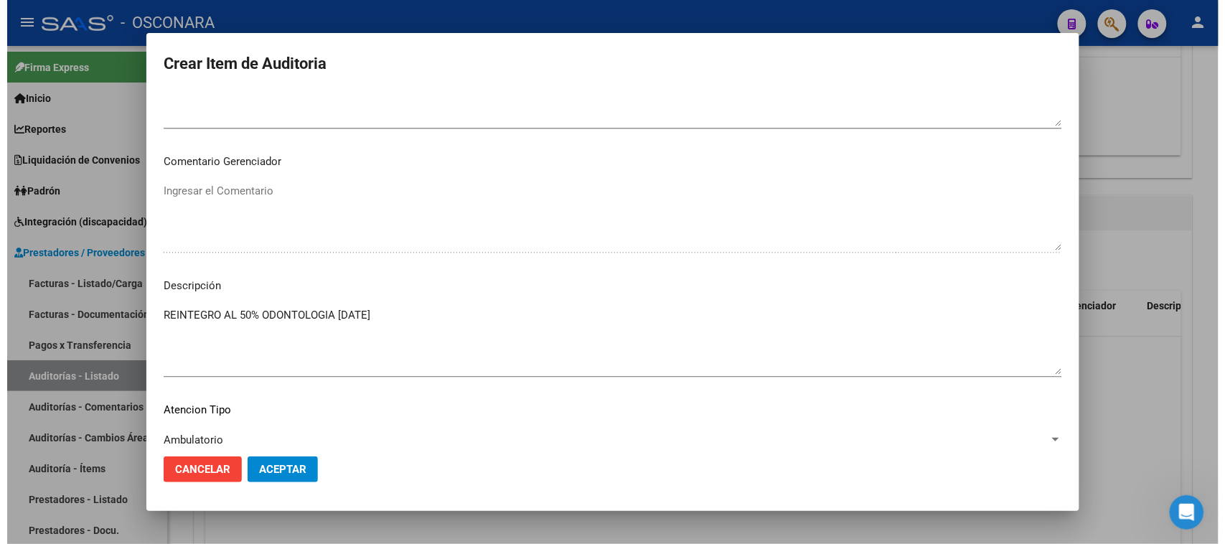
scroll to position [937, 0]
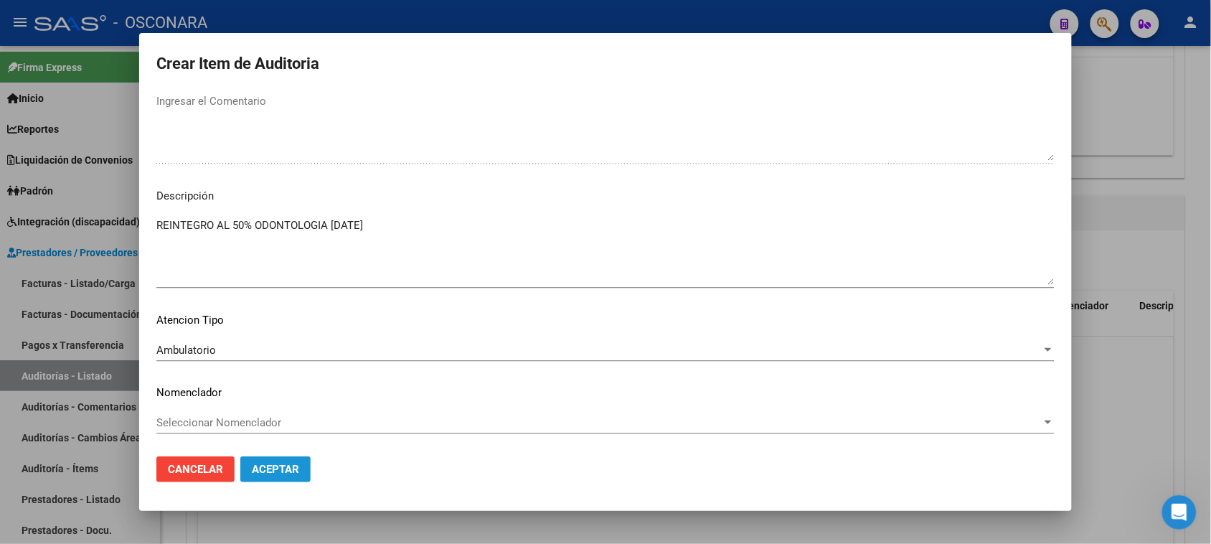
click at [277, 475] on span "Aceptar" at bounding box center [275, 469] width 47 height 13
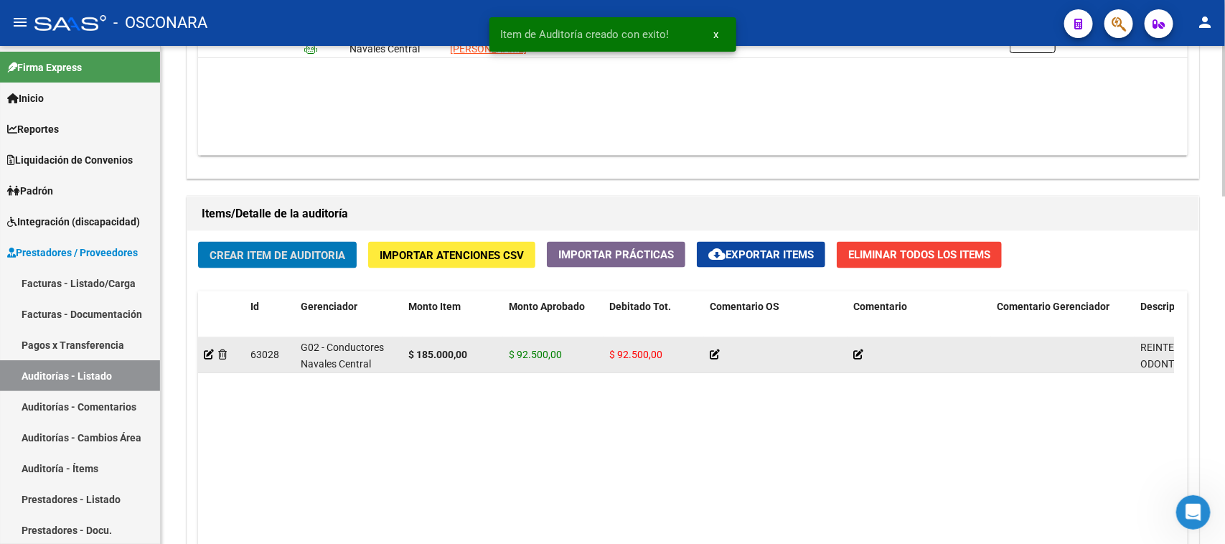
scroll to position [898, 0]
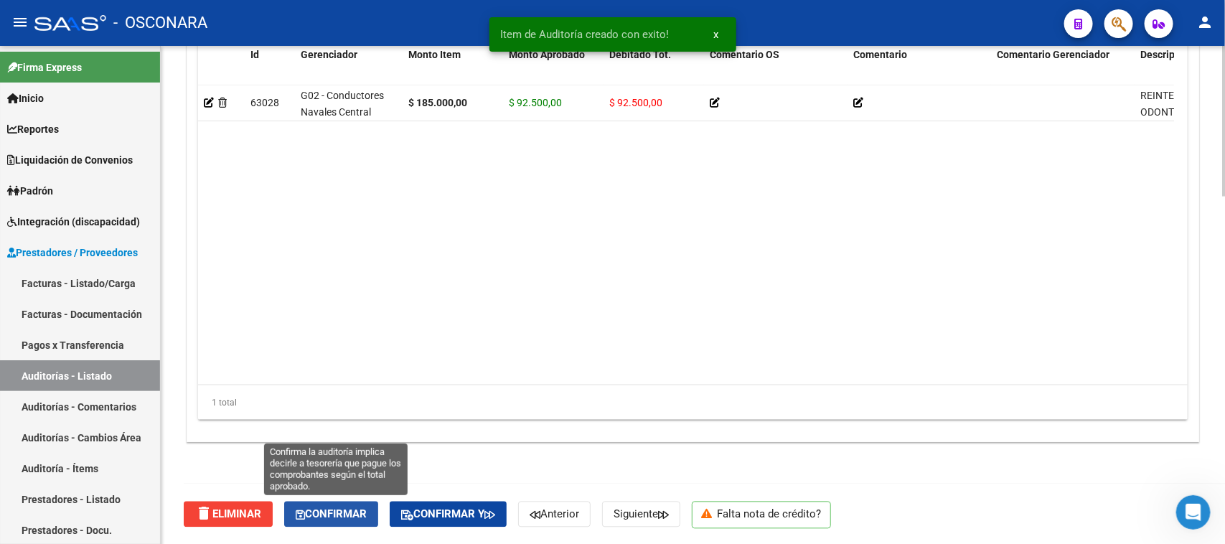
click at [335, 508] on span "Confirmar" at bounding box center [331, 514] width 71 height 13
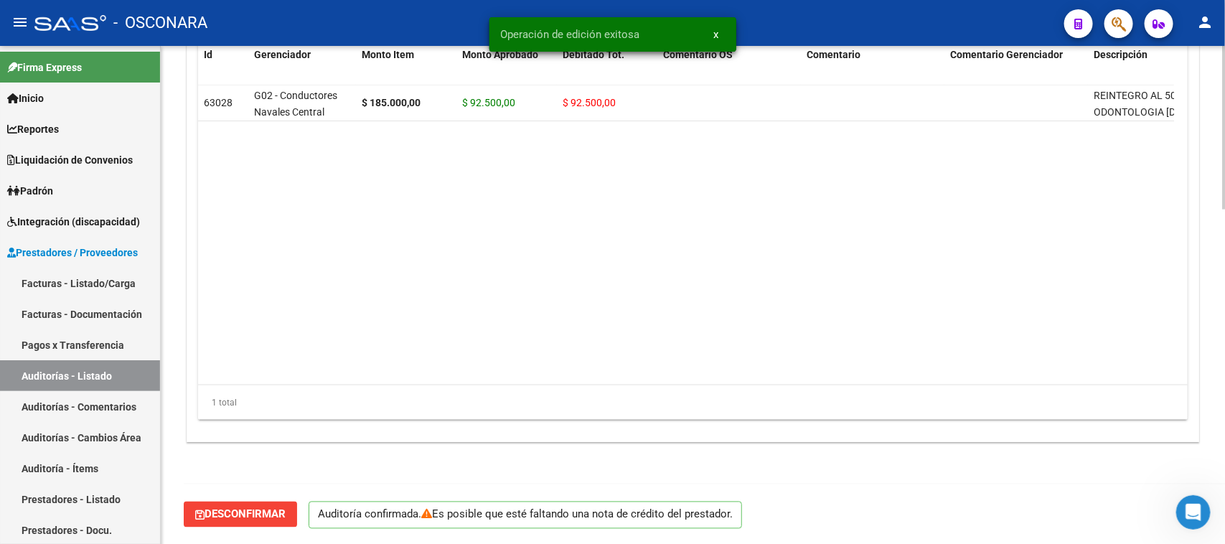
type input "202509"
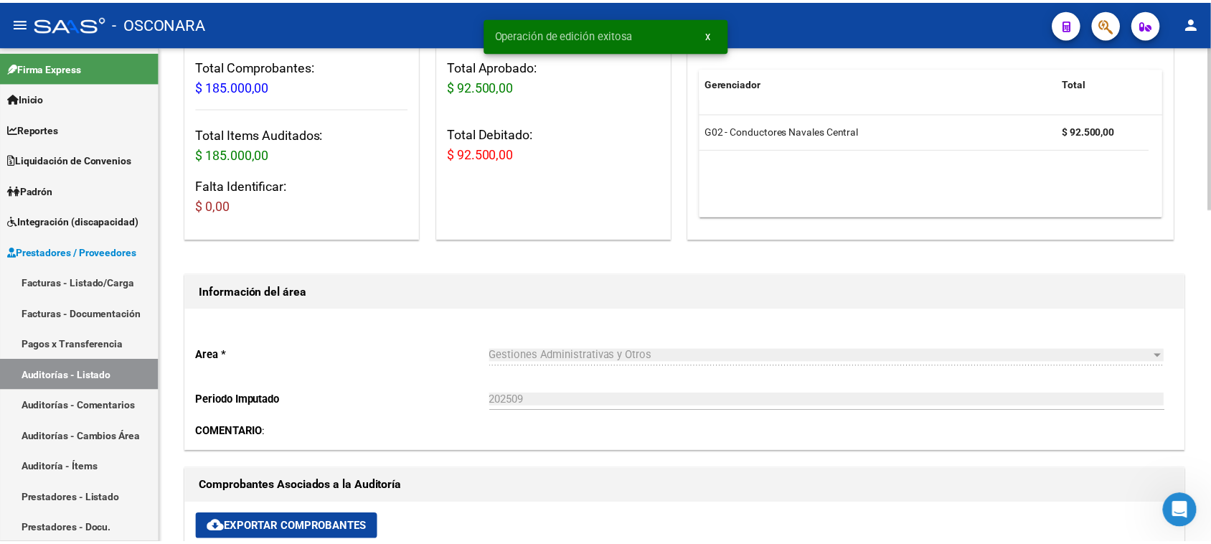
scroll to position [0, 0]
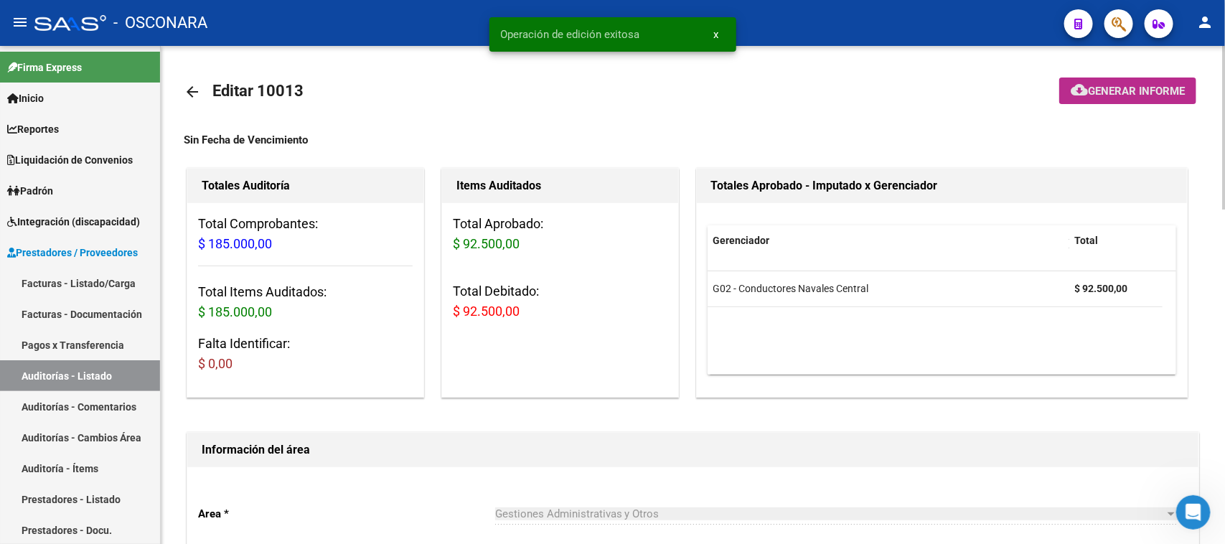
click at [1124, 79] on button "cloud_download Generar informe" at bounding box center [1127, 90] width 137 height 27
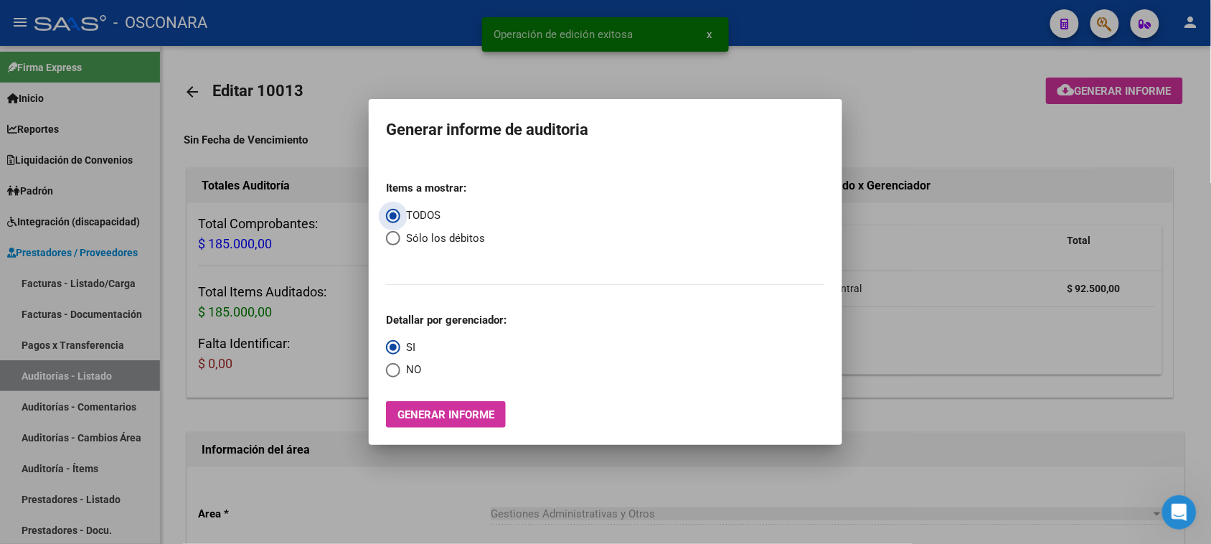
click at [432, 391] on div "Items a mostrar: TODOS Sólo los débitos Detallar por gerenciador: SI NO Generar…" at bounding box center [605, 298] width 439 height 258
click at [436, 418] on span "Generar informe" at bounding box center [446, 414] width 97 height 13
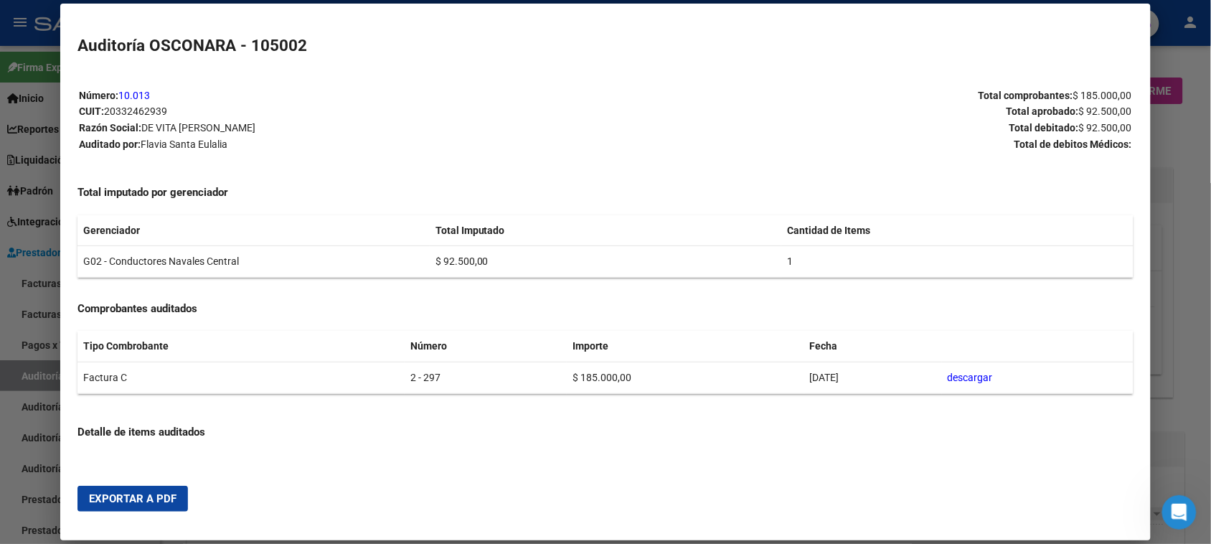
click at [4, 291] on div at bounding box center [605, 272] width 1211 height 544
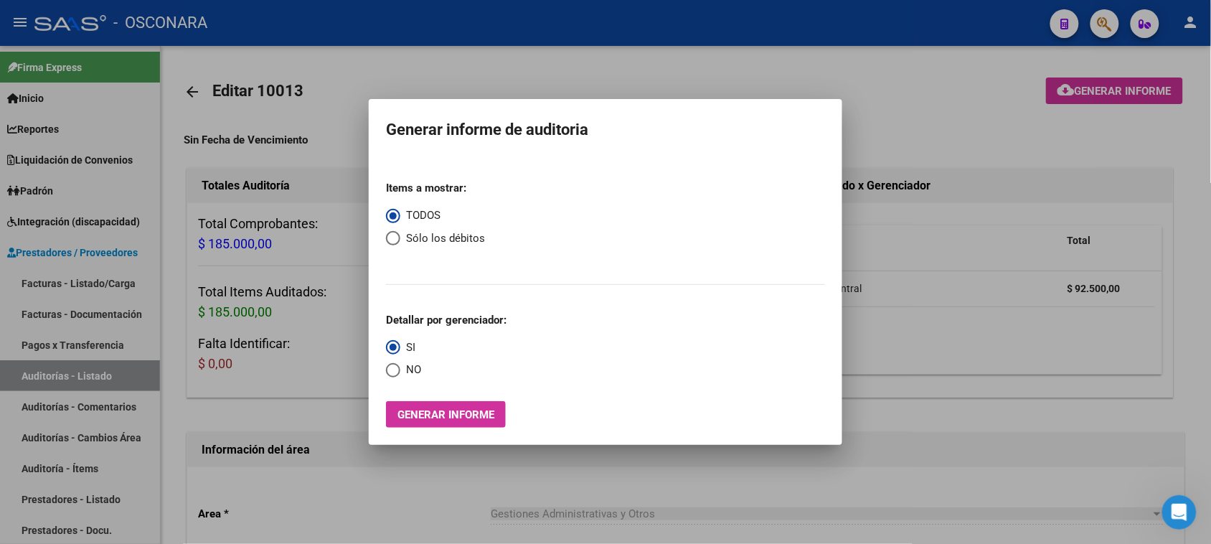
click at [425, 417] on span "Generar informe" at bounding box center [446, 414] width 97 height 13
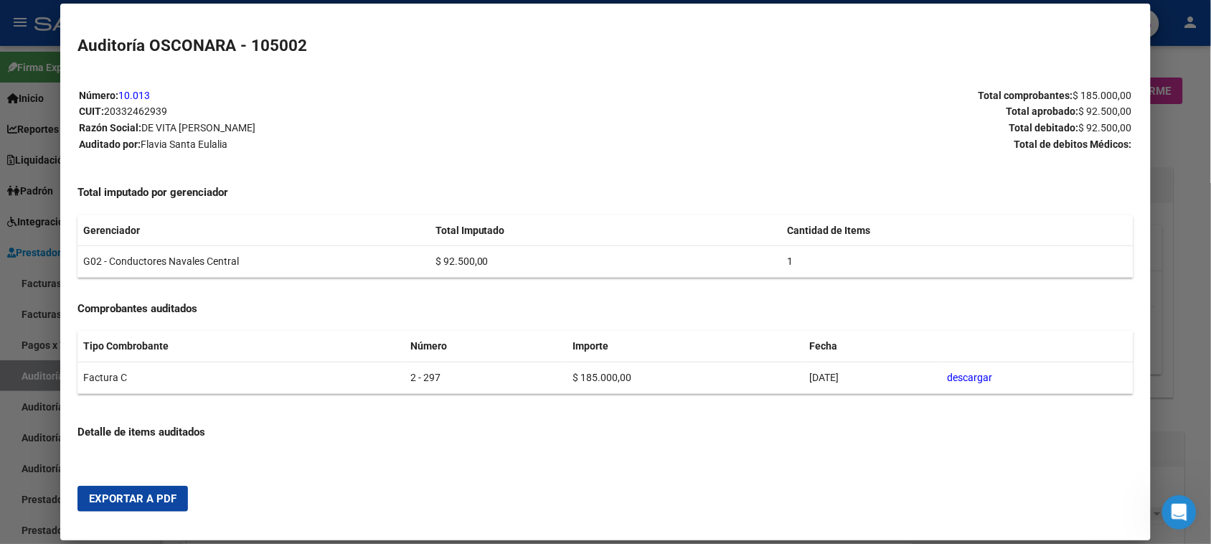
click at [146, 494] on span "Exportar a PDF" at bounding box center [133, 498] width 88 height 13
click at [0, 336] on div at bounding box center [605, 272] width 1211 height 544
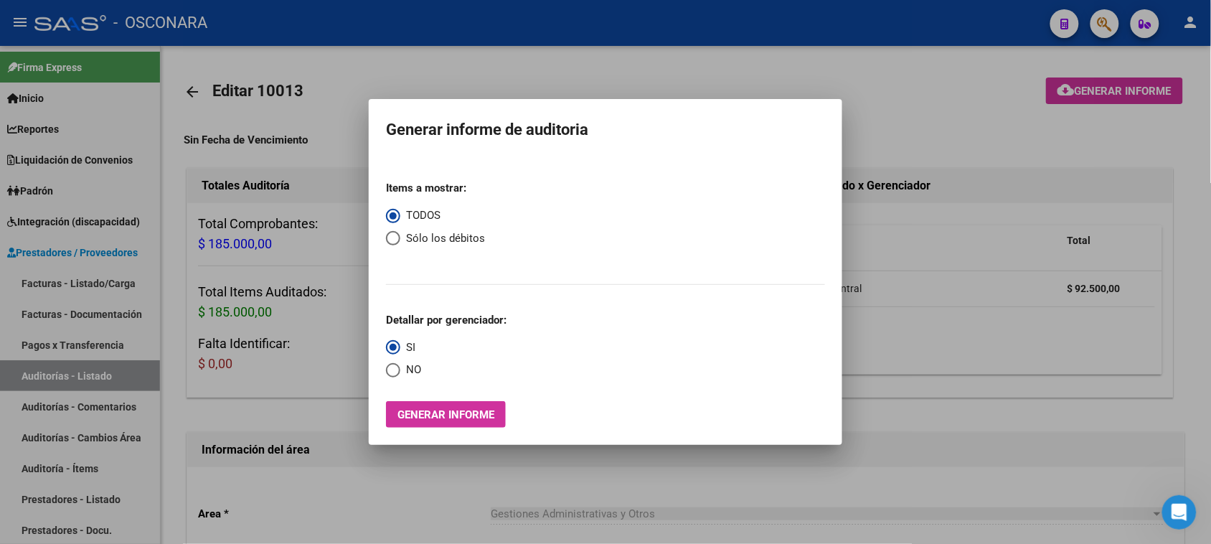
click at [47, 278] on div at bounding box center [605, 272] width 1211 height 544
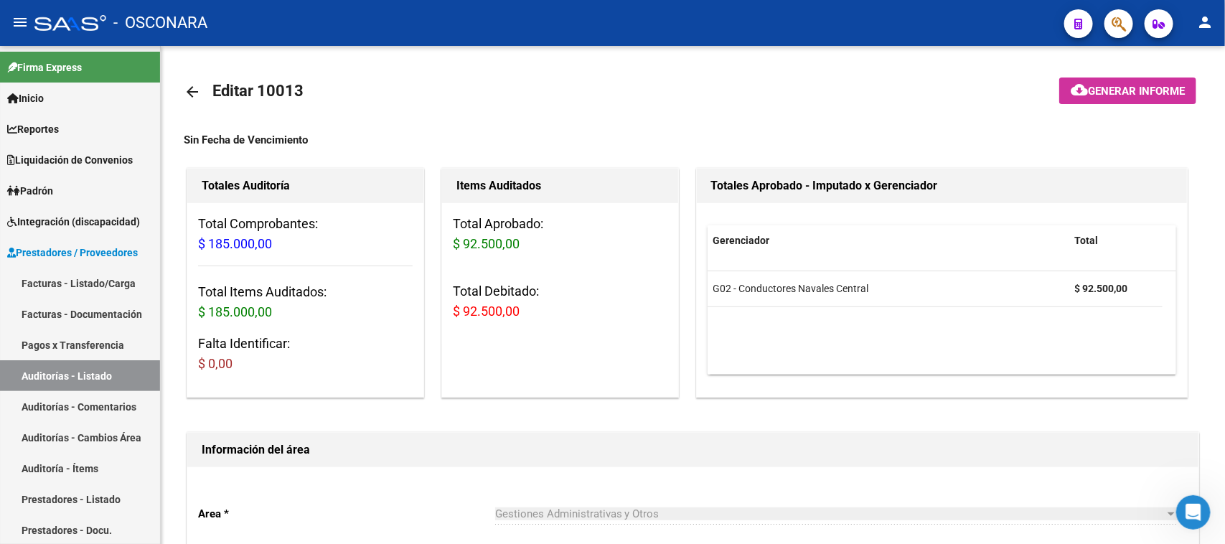
click at [47, 278] on link "Facturas - Listado/Carga" at bounding box center [80, 283] width 160 height 31
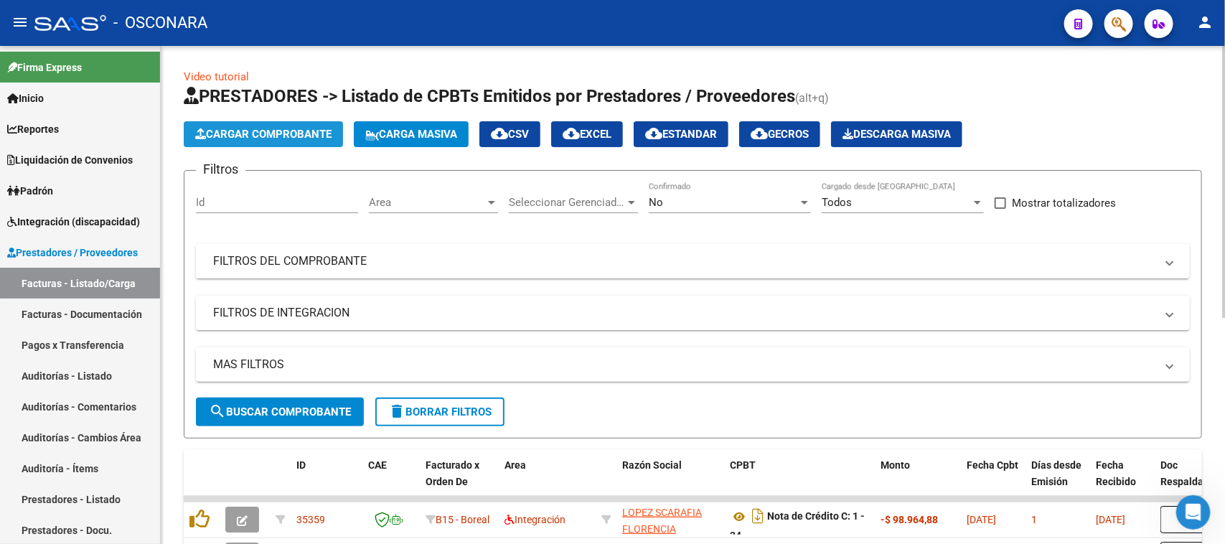
click at [273, 138] on span "Cargar Comprobante" at bounding box center [263, 134] width 136 height 13
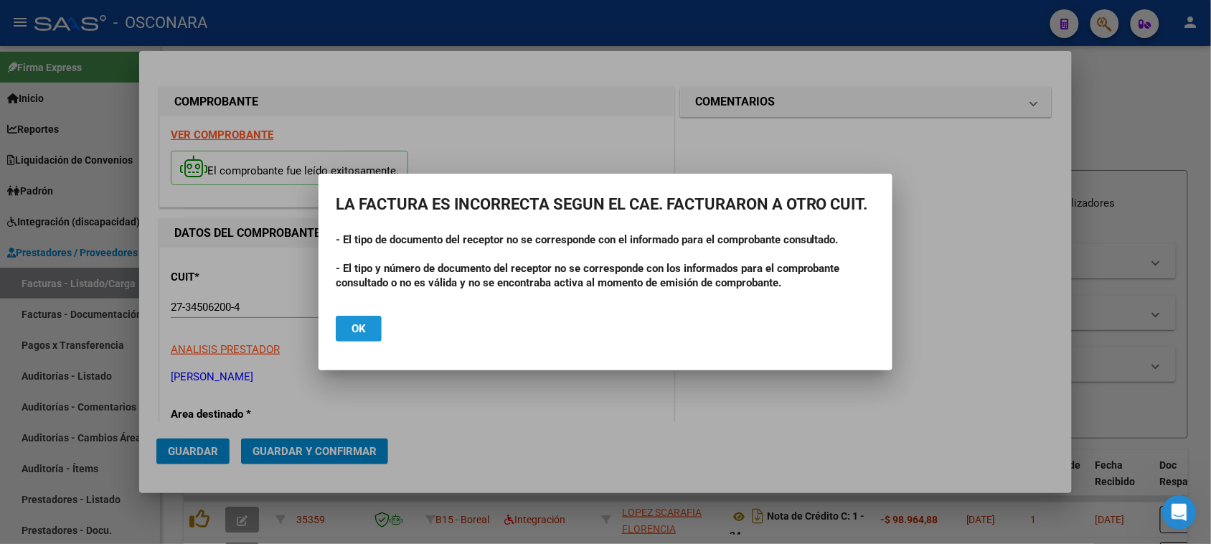
click at [352, 317] on button "Ok" at bounding box center [359, 329] width 46 height 26
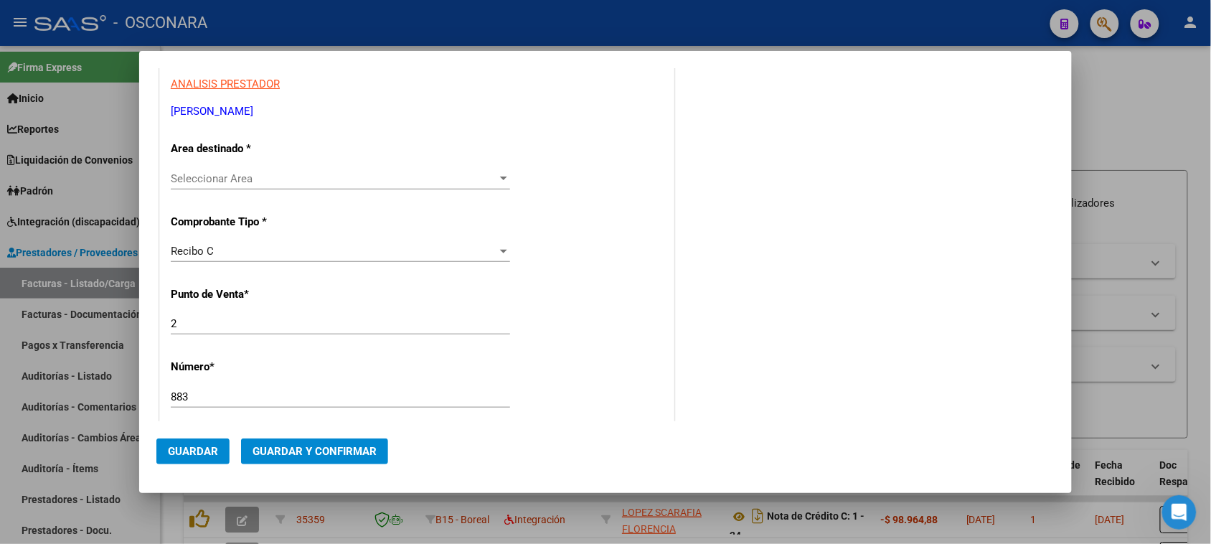
scroll to position [269, 0]
click at [259, 180] on span "Seleccionar Area" at bounding box center [334, 175] width 326 height 13
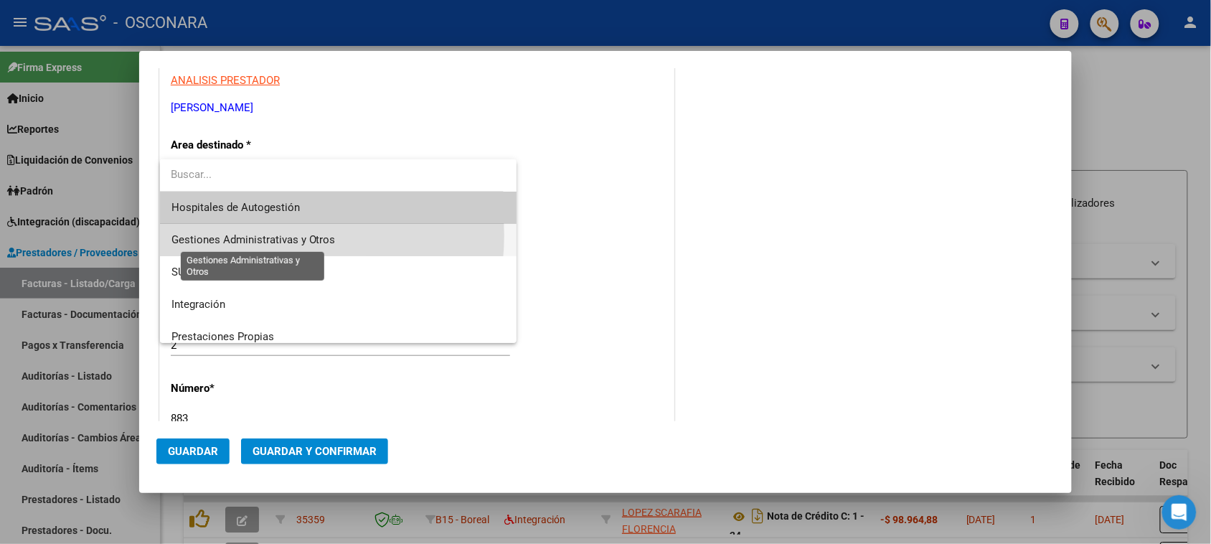
click at [253, 235] on span "Gestiones Administrativas y Otros" at bounding box center [253, 239] width 164 height 13
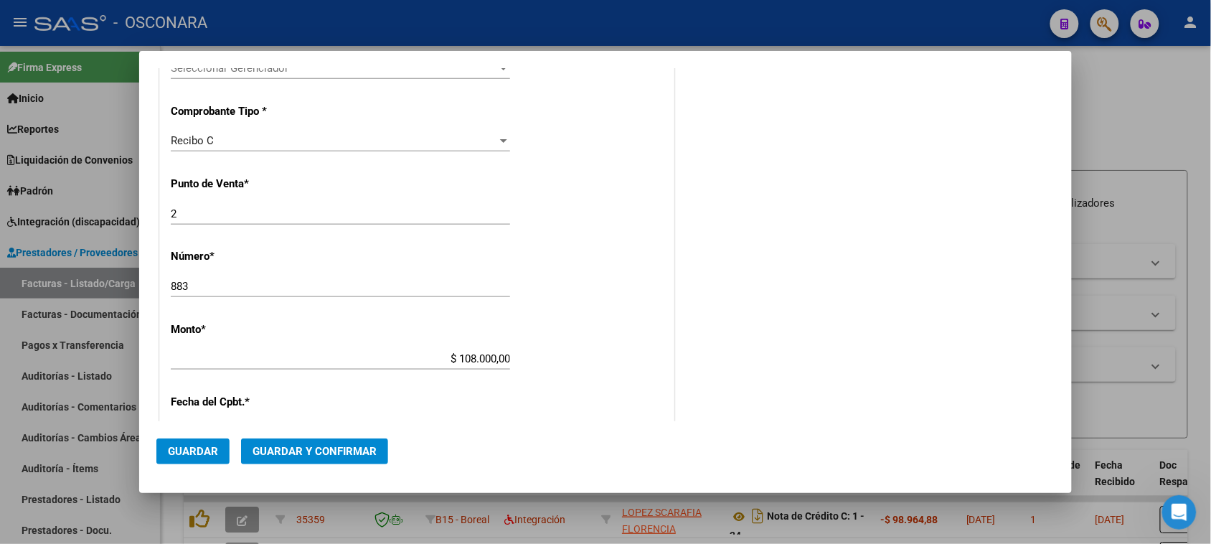
scroll to position [538, 0]
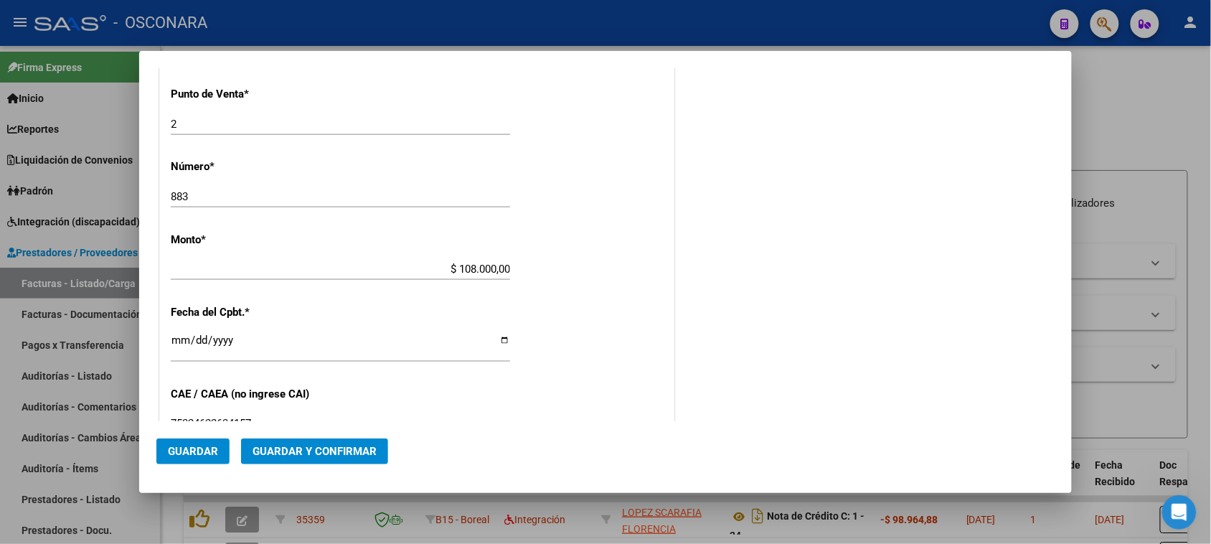
click at [339, 456] on span "Guardar y Confirmar" at bounding box center [315, 451] width 124 height 13
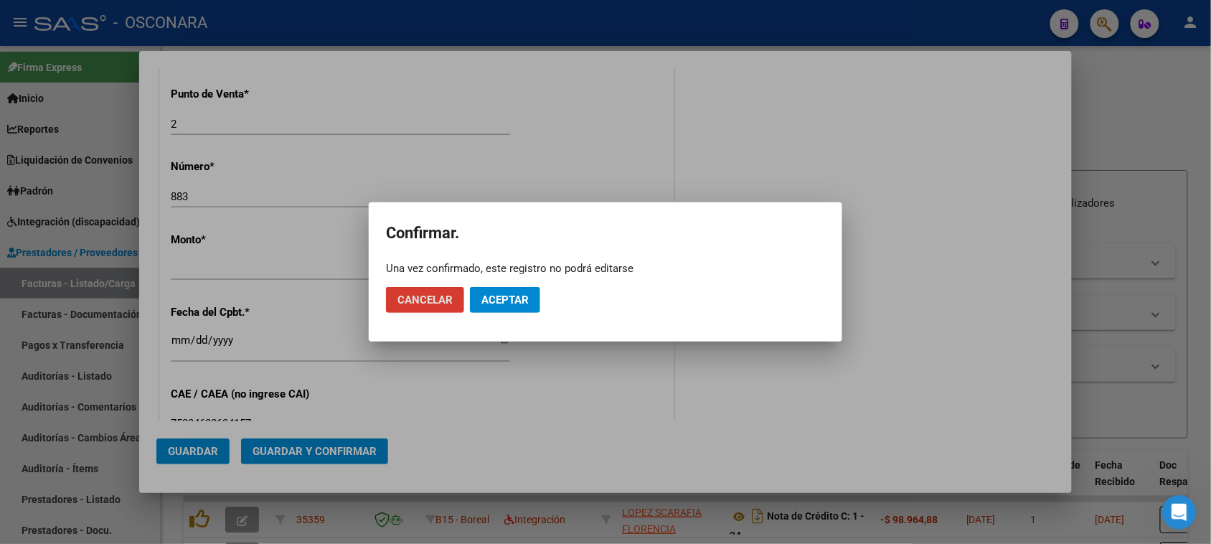
click at [506, 303] on span "Aceptar" at bounding box center [504, 299] width 47 height 13
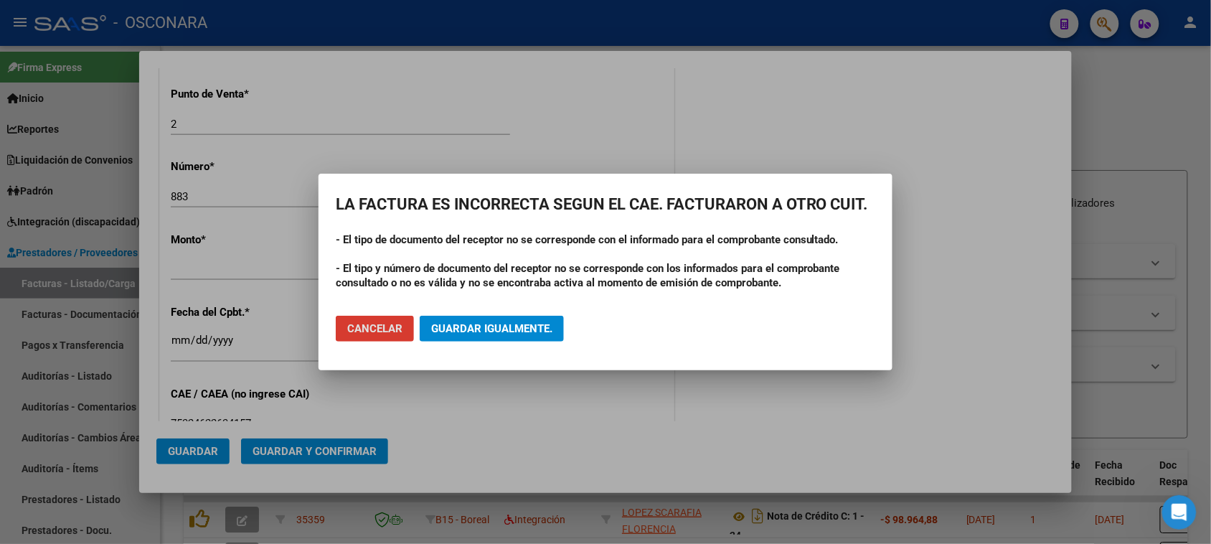
click at [472, 330] on span "Guardar igualmente." at bounding box center [491, 328] width 121 height 13
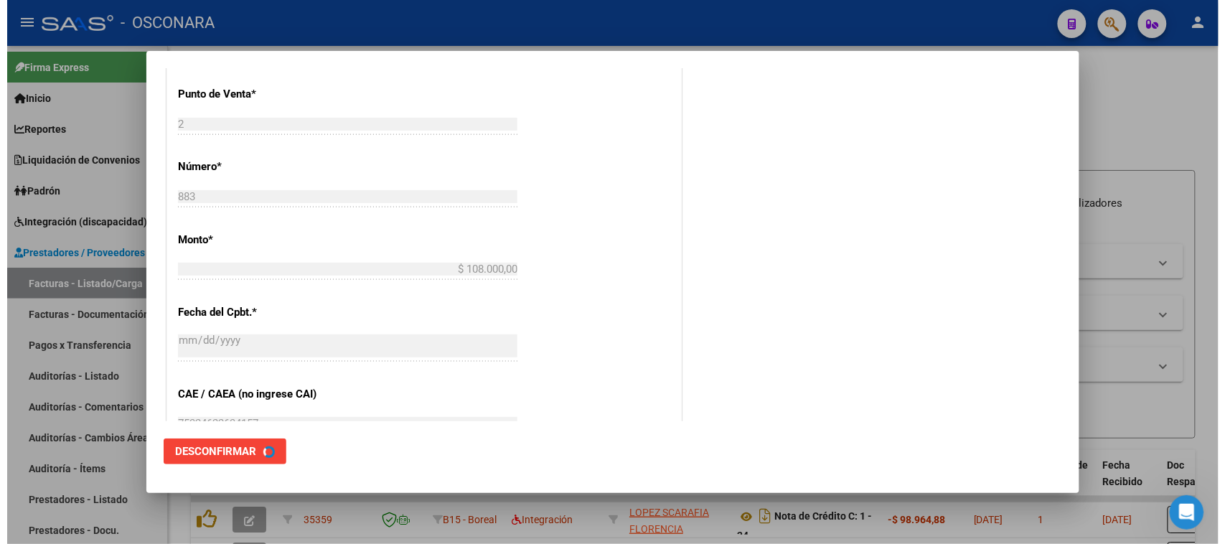
scroll to position [0, 0]
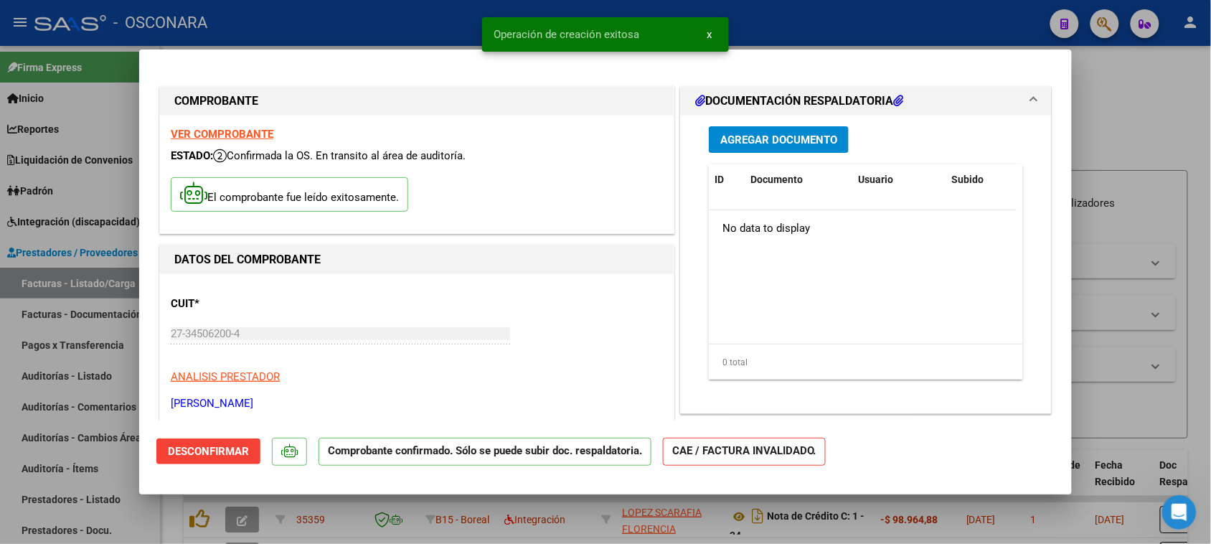
click at [0, 425] on div at bounding box center [605, 272] width 1211 height 544
type input "$ 0,00"
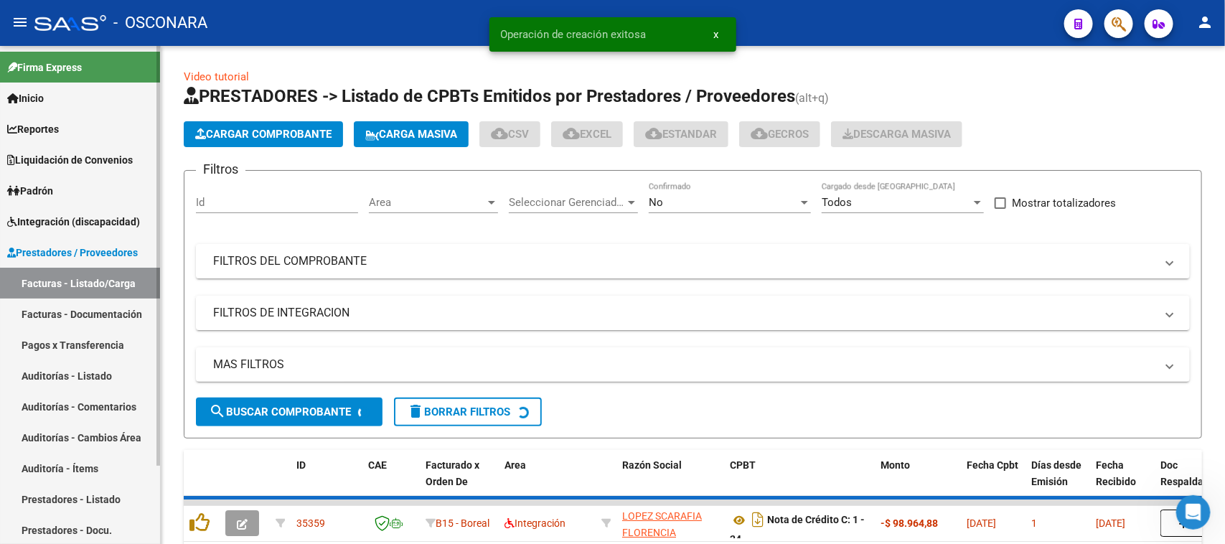
click at [34, 375] on link "Auditorías - Listado" at bounding box center [80, 375] width 160 height 31
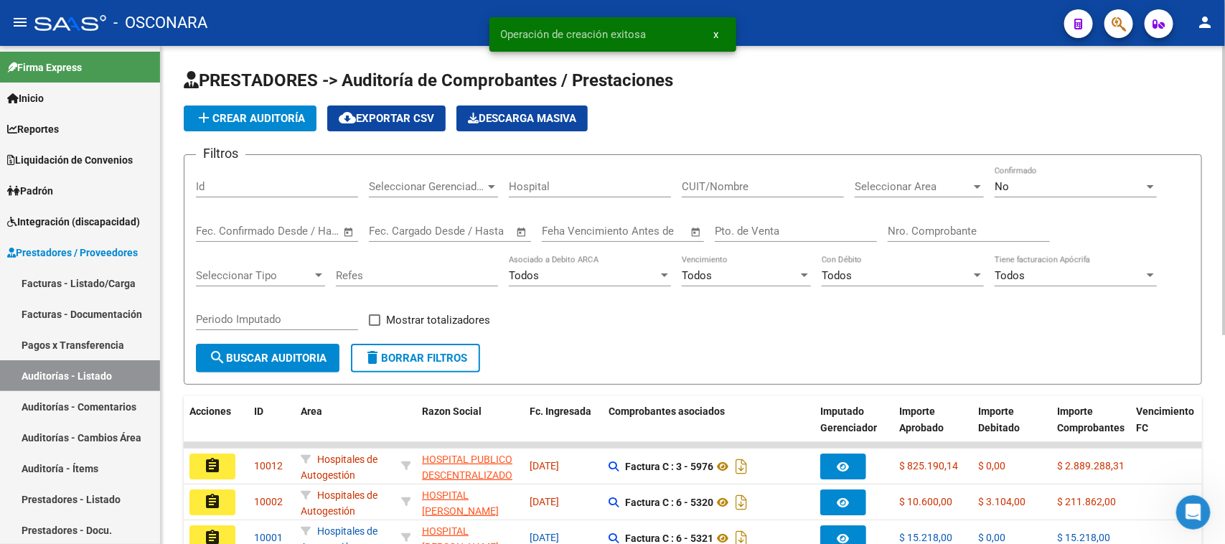
click at [222, 108] on button "add Crear Auditoría" at bounding box center [250, 118] width 133 height 26
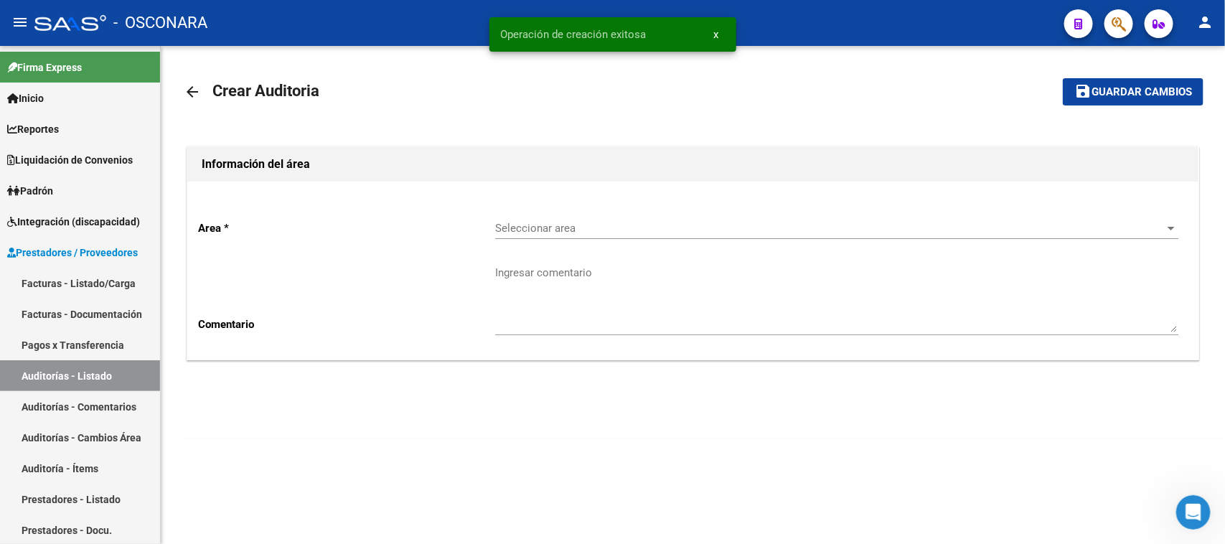
click at [621, 216] on div "Seleccionar area Seleccionar area" at bounding box center [836, 223] width 683 height 31
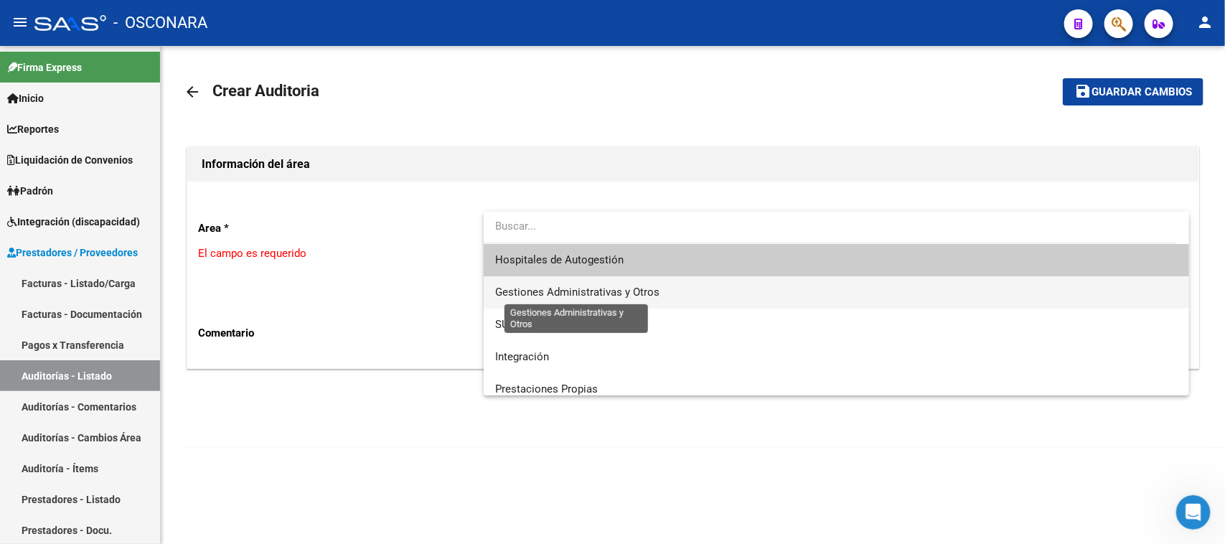
click at [621, 291] on span "Gestiones Administrativas y Otros" at bounding box center [577, 292] width 164 height 13
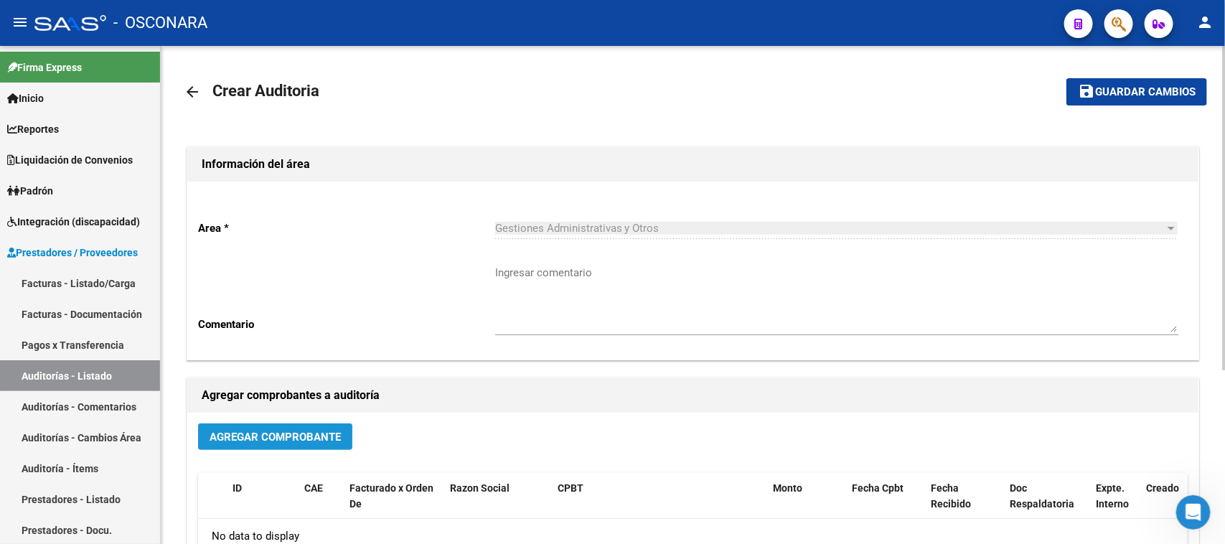
click at [282, 442] on button "Agregar Comprobante" at bounding box center [275, 436] width 154 height 27
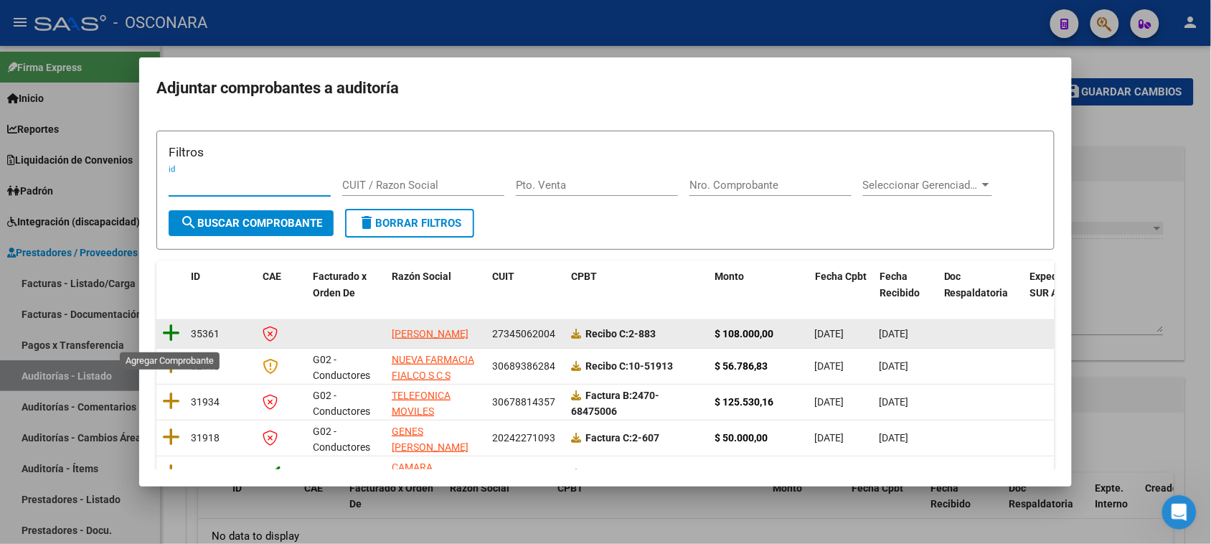
click at [170, 338] on icon at bounding box center [171, 333] width 18 height 20
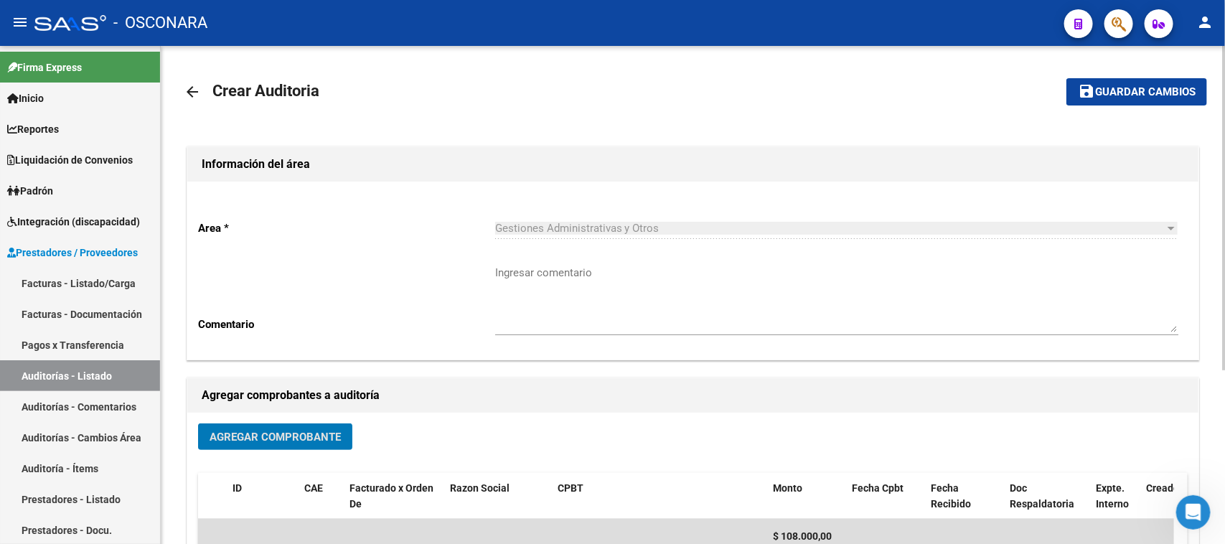
click at [1146, 100] on button "save Guardar cambios" at bounding box center [1136, 91] width 141 height 27
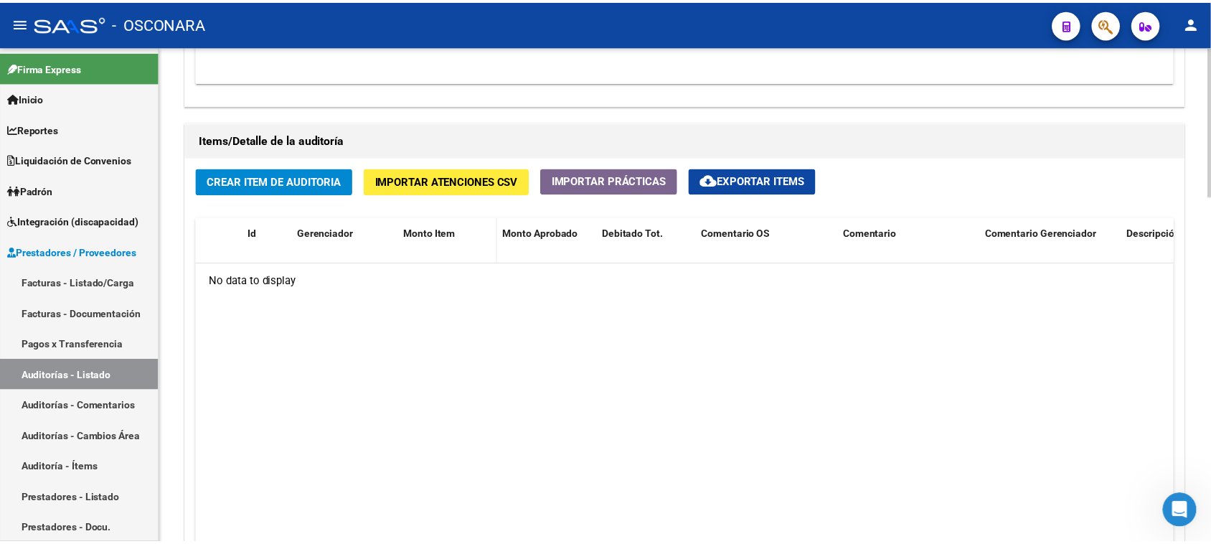
scroll to position [987, 0]
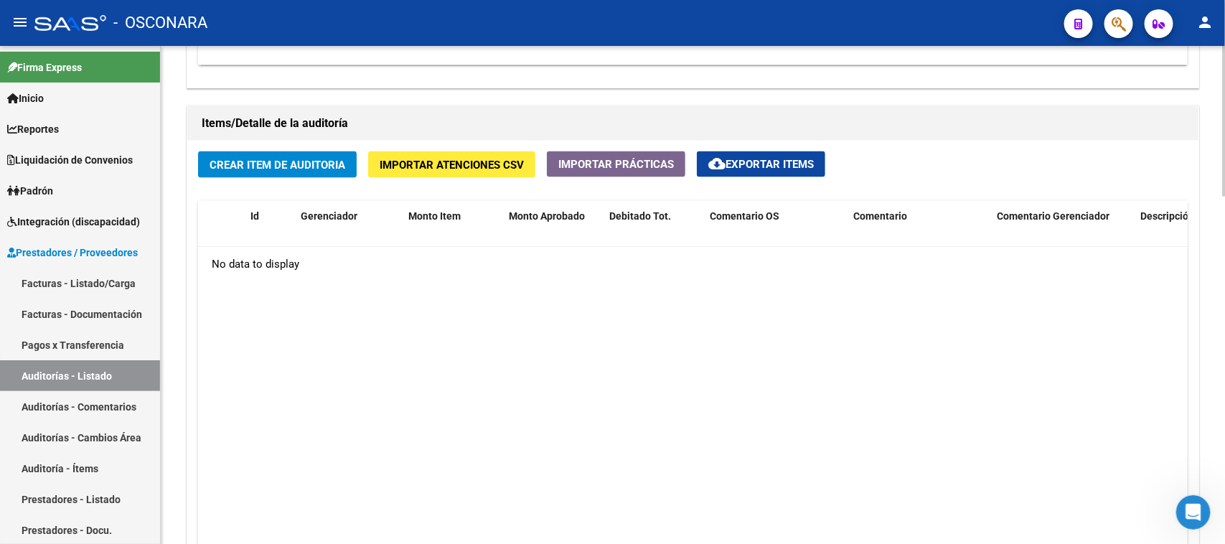
click at [298, 151] on button "Crear Item de Auditoria" at bounding box center [277, 164] width 159 height 27
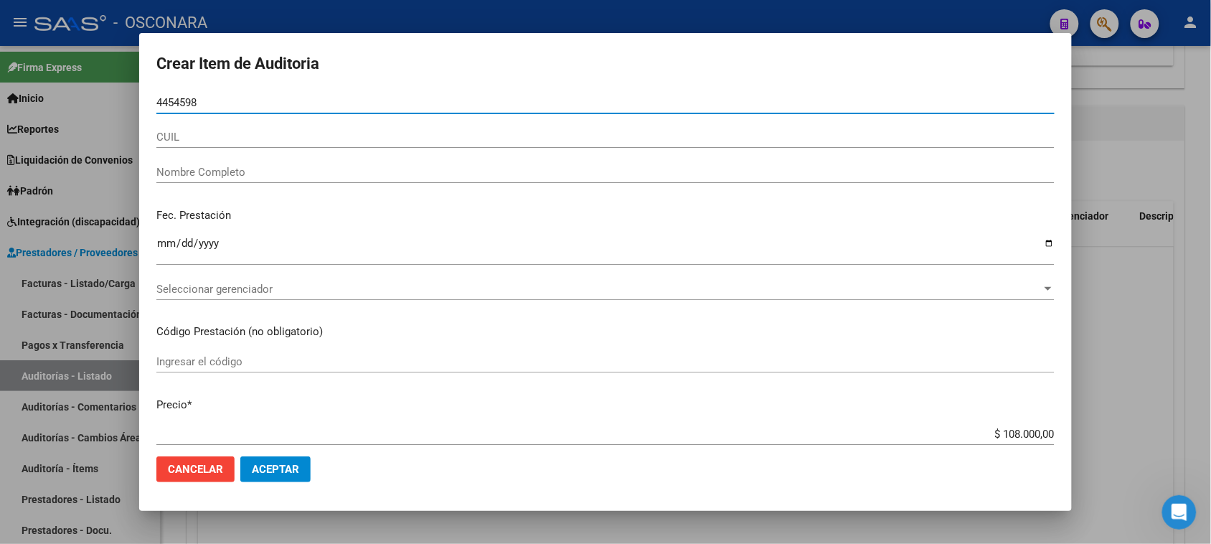
type input "44545989"
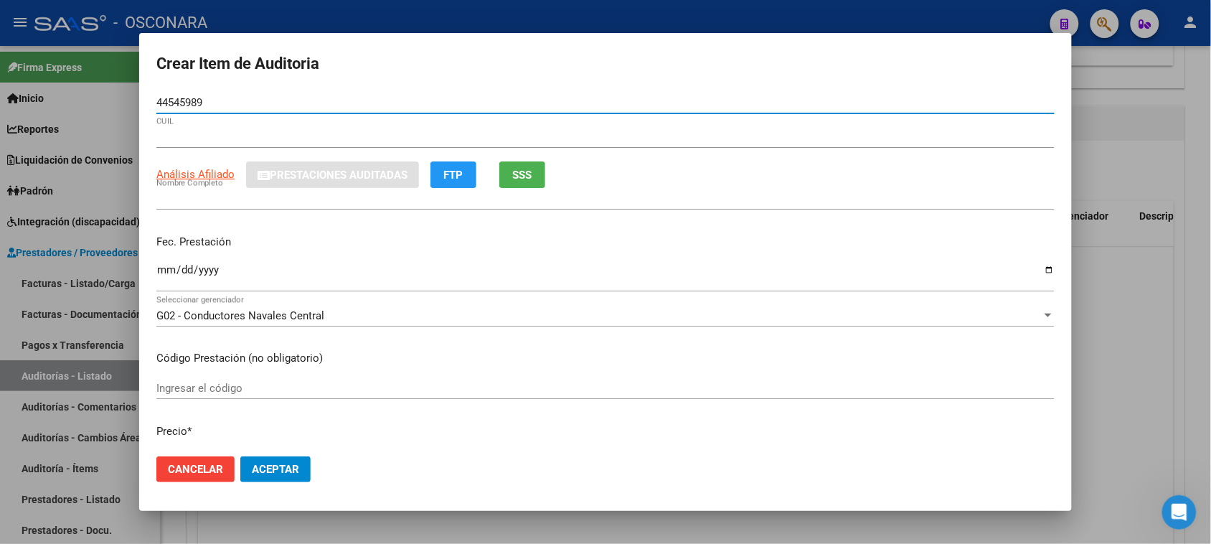
type input "27445459890"
type input "BERGANTINO [PERSON_NAME]"
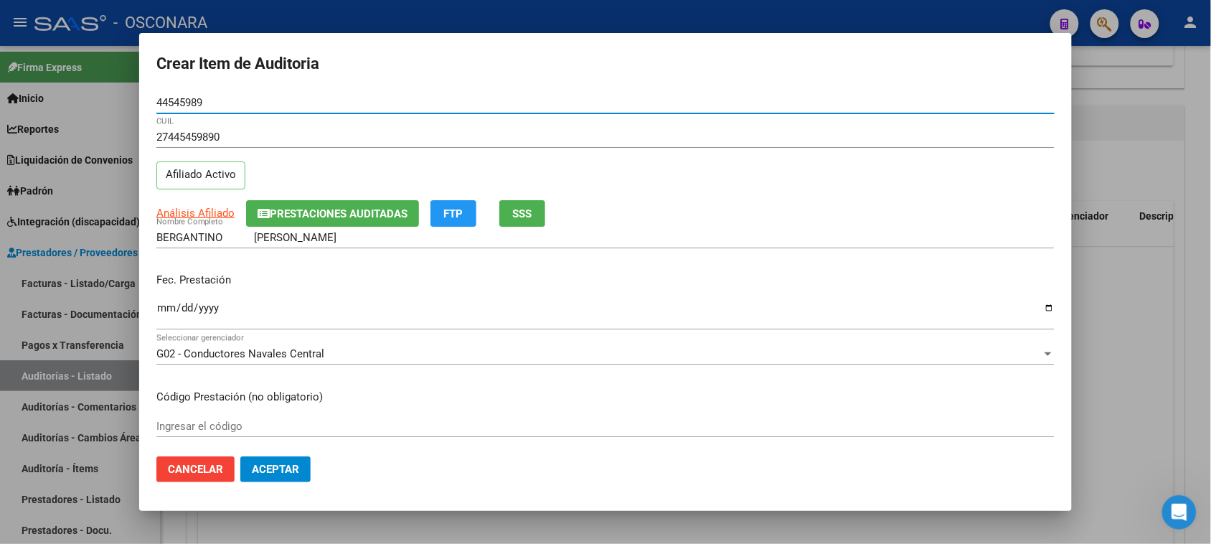
type input "44545989"
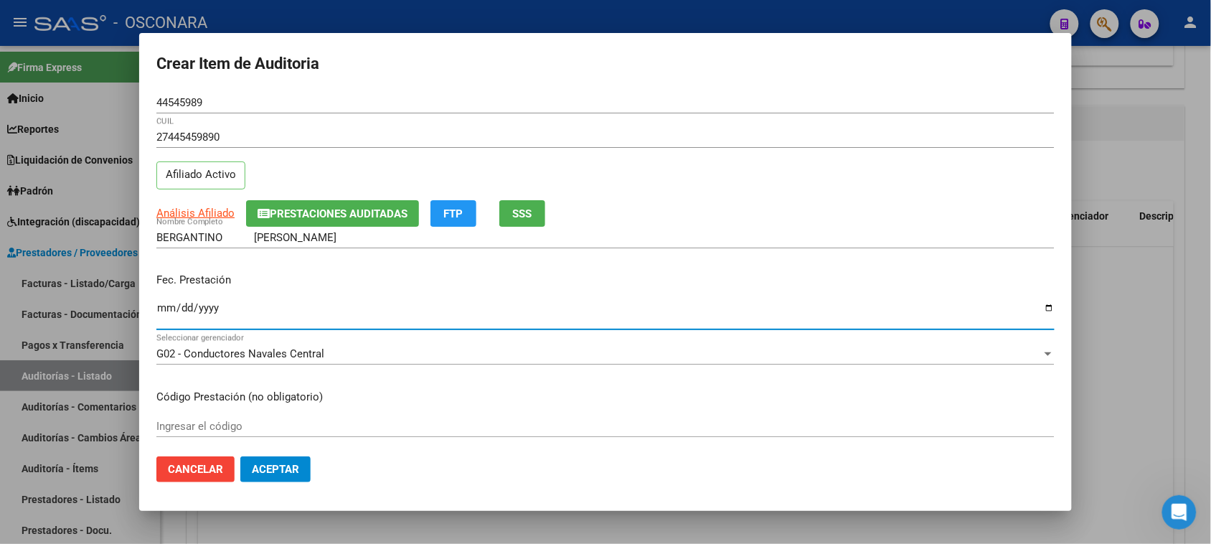
click at [160, 309] on input "Ingresar la fecha" at bounding box center [605, 313] width 898 height 23
type input "[DATE]"
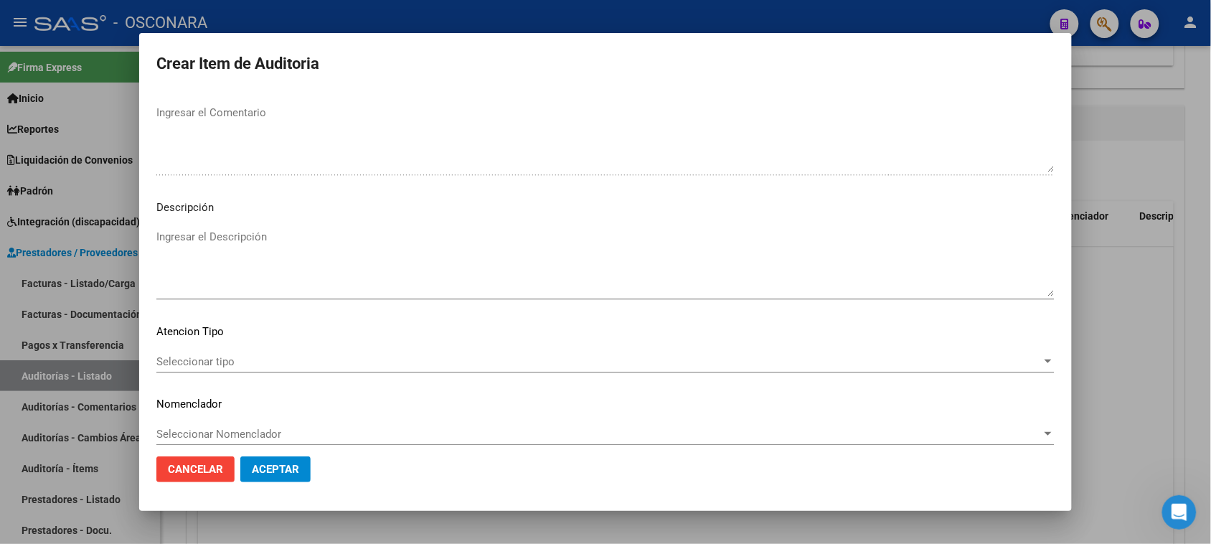
scroll to position [937, 0]
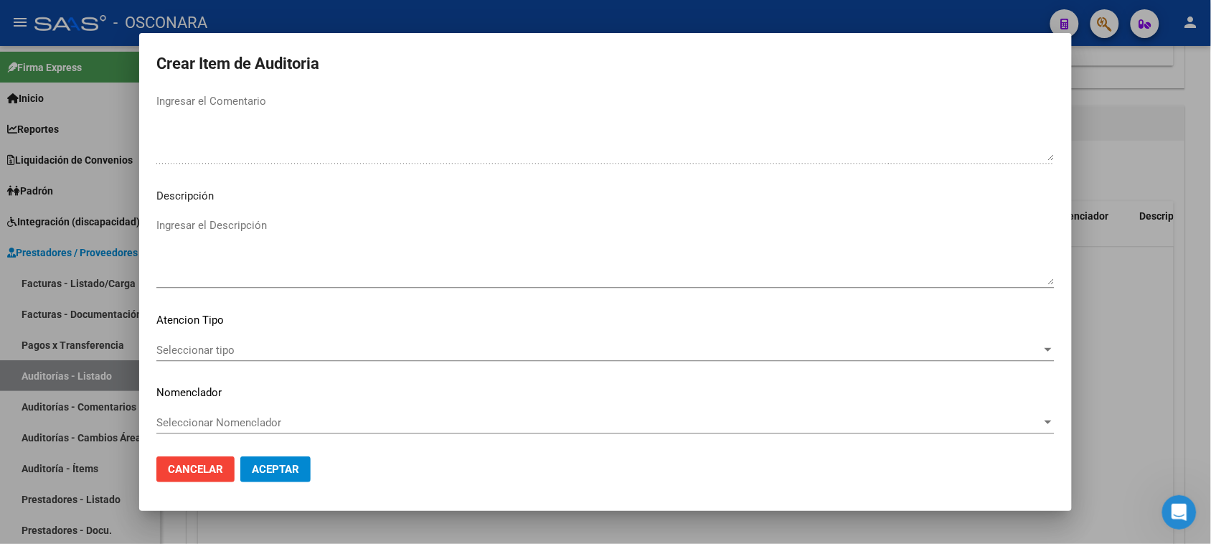
click at [328, 253] on textarea "Ingresar el Descripción" at bounding box center [605, 250] width 898 height 67
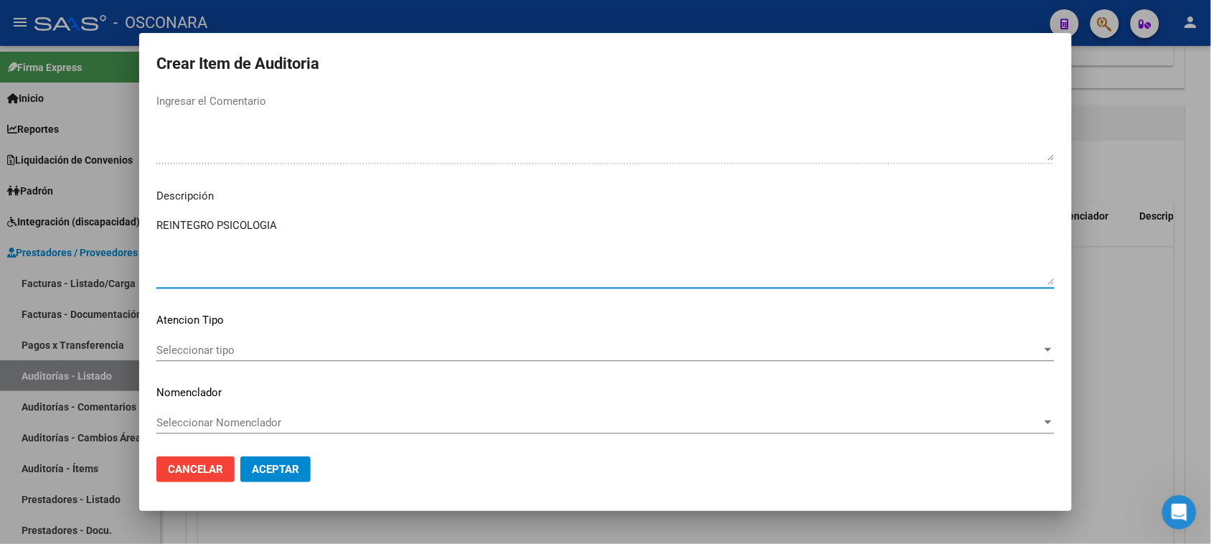
click at [215, 225] on textarea "REINTEGRO PSICOLOGIA" at bounding box center [605, 250] width 898 height 67
click at [345, 227] on textarea "REINTEGRO SESIONES PSICOLOGIA" at bounding box center [605, 250] width 898 height 67
type textarea "REINTEGRO SESIONES PSICOLOGIA [DATE]"
click at [242, 347] on span "Seleccionar tipo" at bounding box center [598, 350] width 885 height 13
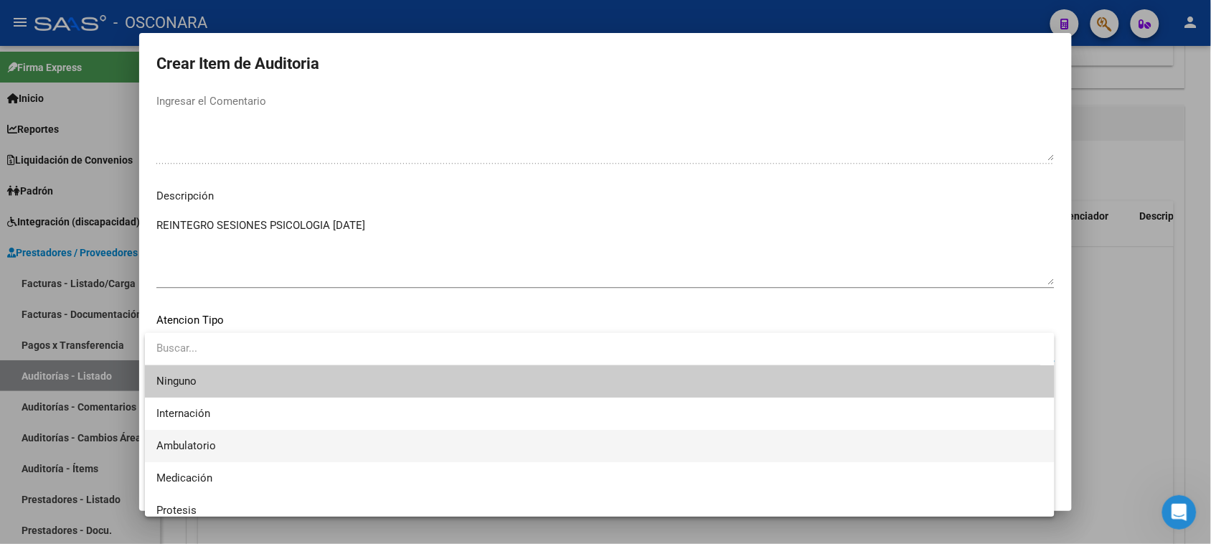
click at [220, 440] on span "Ambulatorio" at bounding box center [599, 446] width 887 height 32
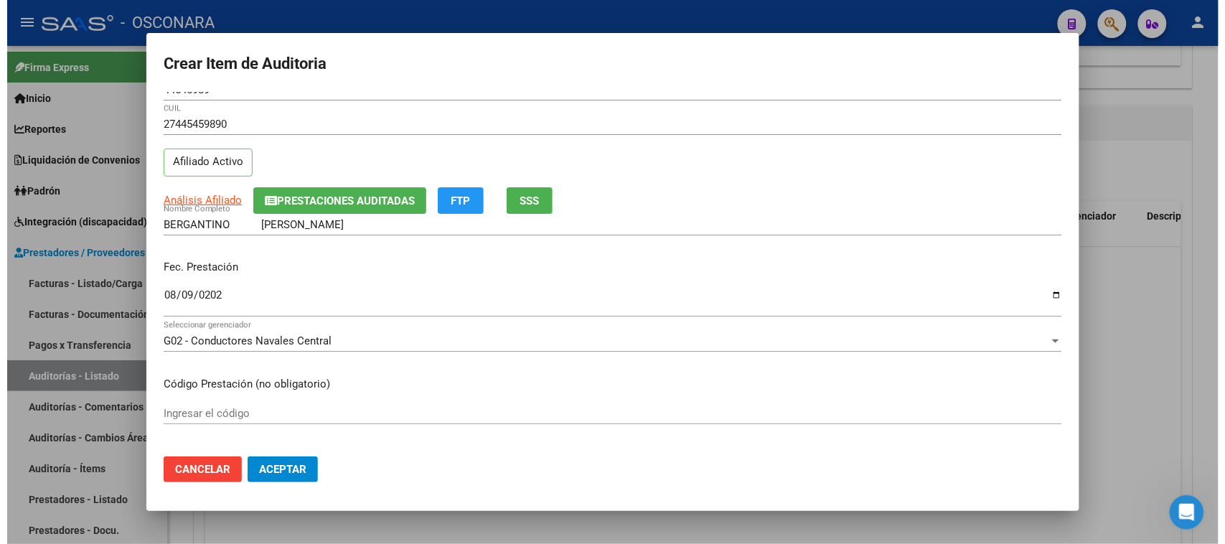
scroll to position [0, 0]
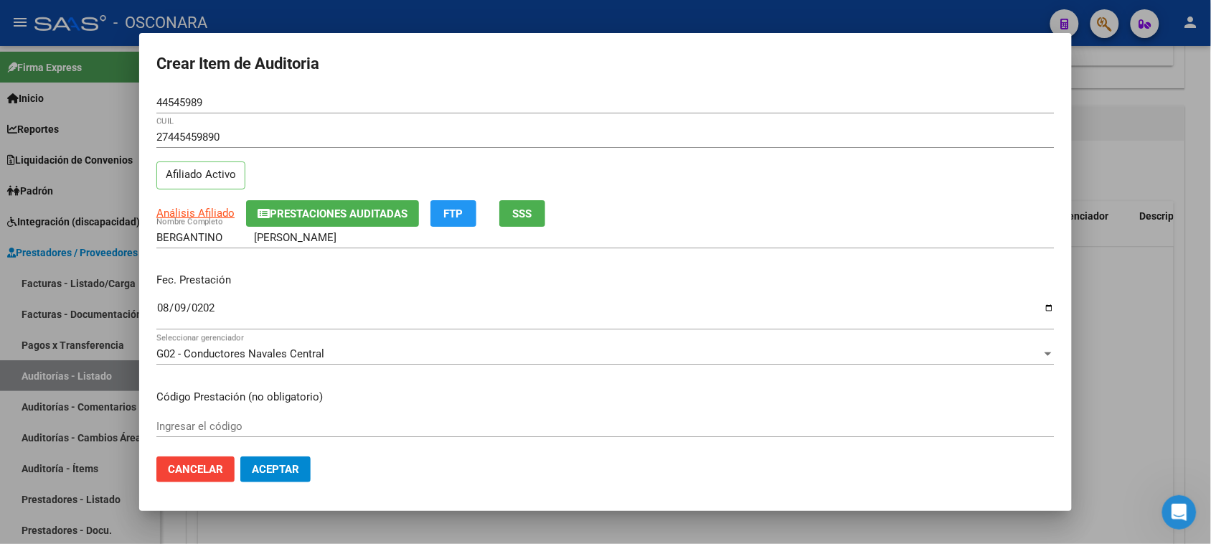
click at [289, 472] on span "Aceptar" at bounding box center [275, 469] width 47 height 13
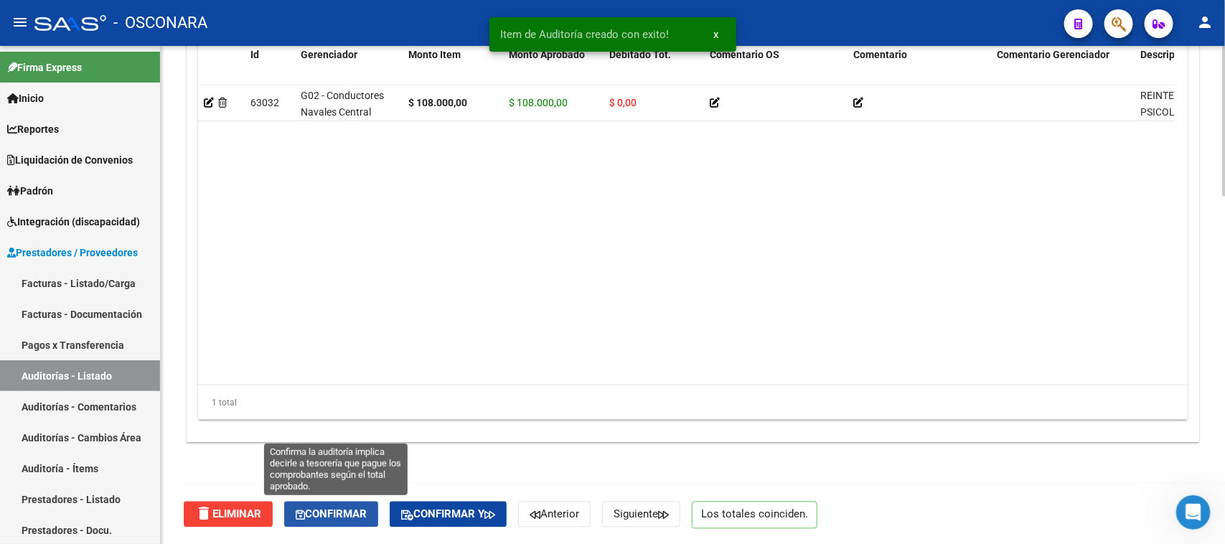
click at [346, 508] on span "Confirmar" at bounding box center [331, 514] width 71 height 13
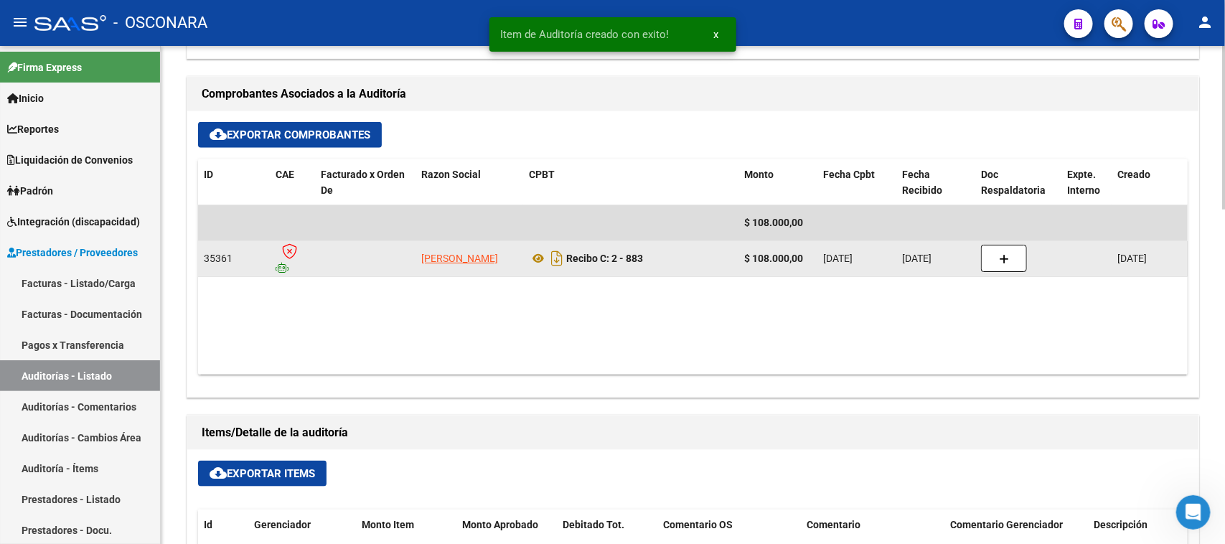
type input "202509"
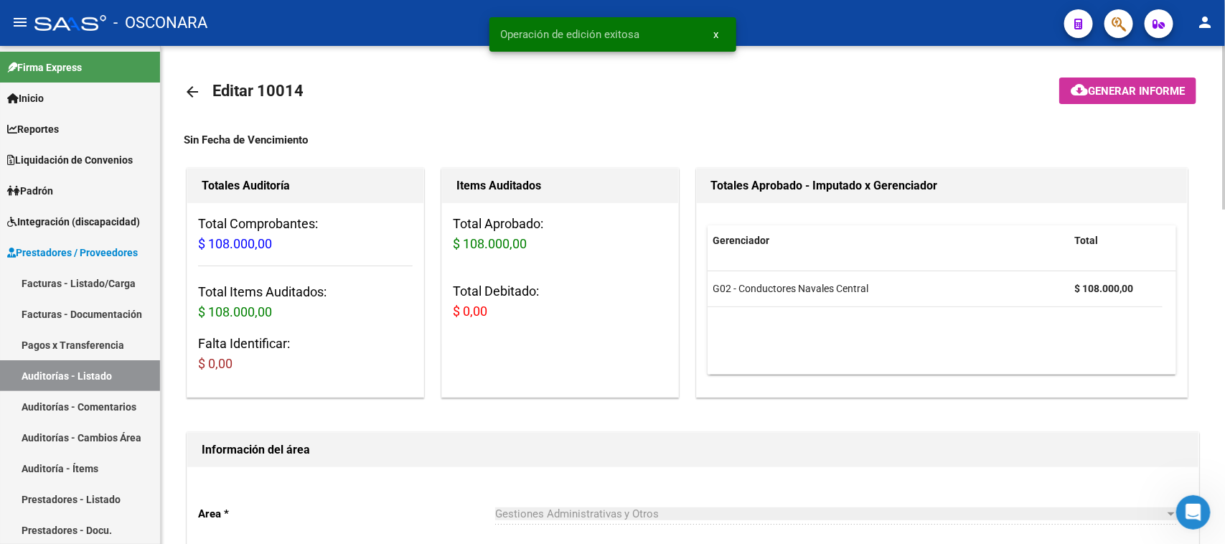
click at [1143, 90] on span "Generar informe" at bounding box center [1136, 91] width 97 height 13
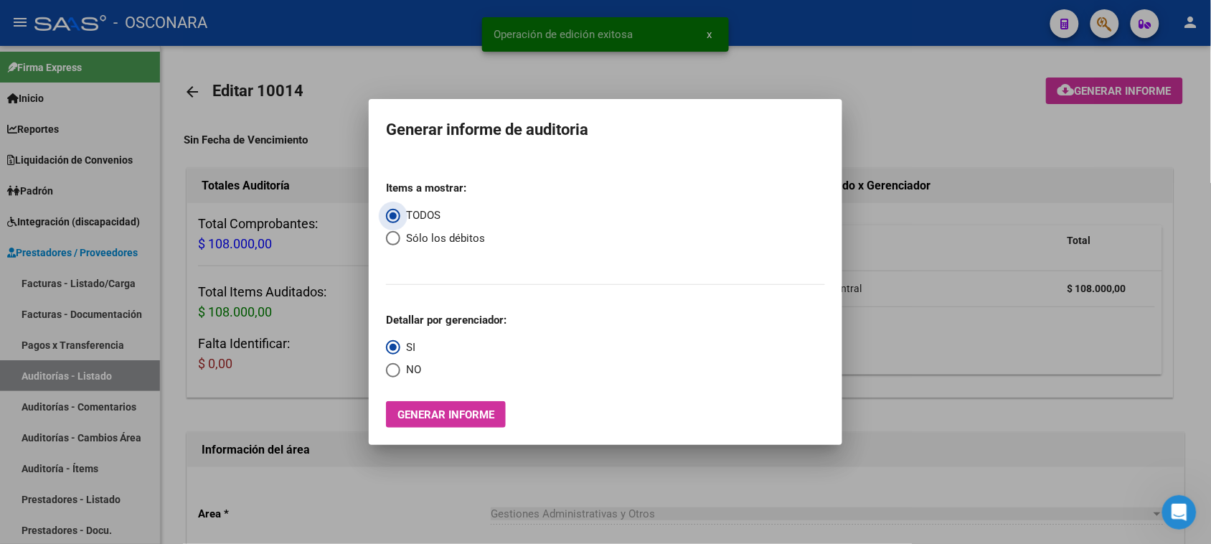
click at [471, 407] on button "Generar informe" at bounding box center [446, 414] width 120 height 27
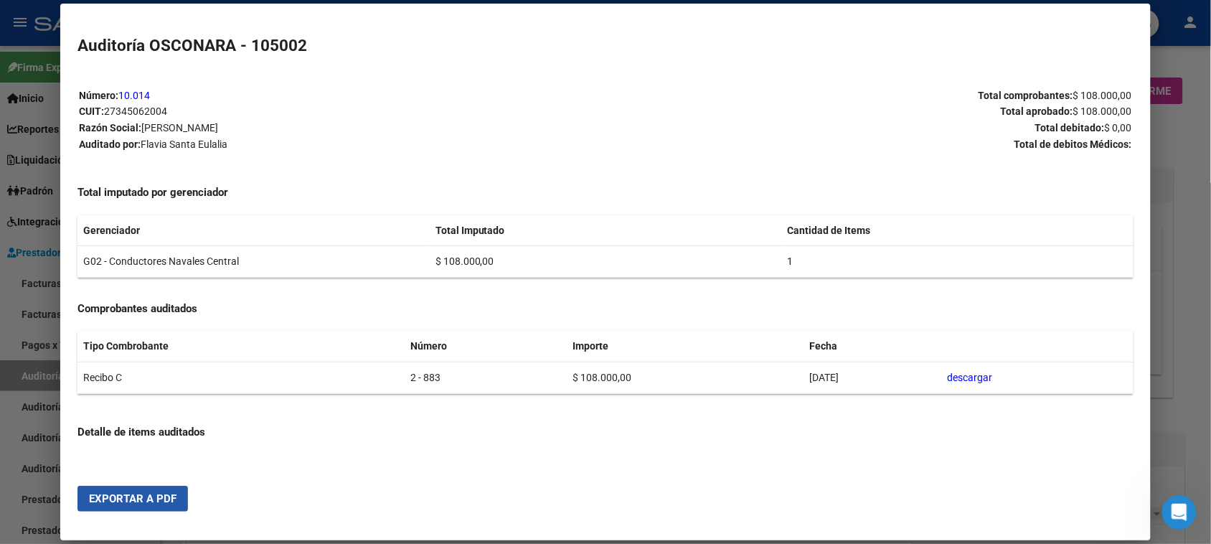
click at [142, 497] on span "Exportar a PDF" at bounding box center [133, 498] width 88 height 13
click at [1187, 220] on div at bounding box center [605, 272] width 1211 height 544
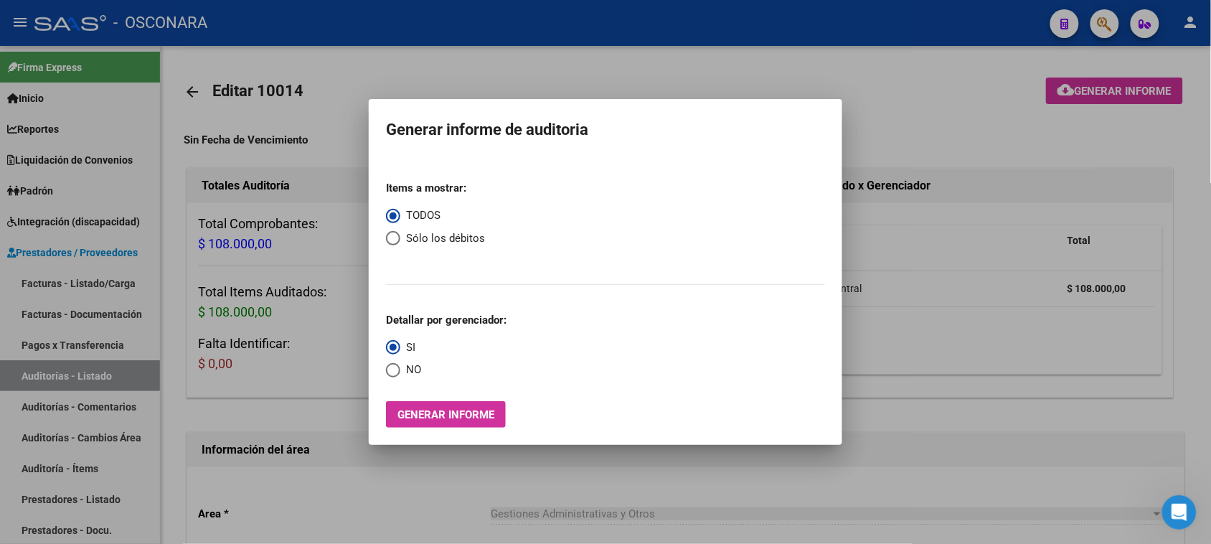
click at [1187, 220] on div at bounding box center [605, 272] width 1211 height 544
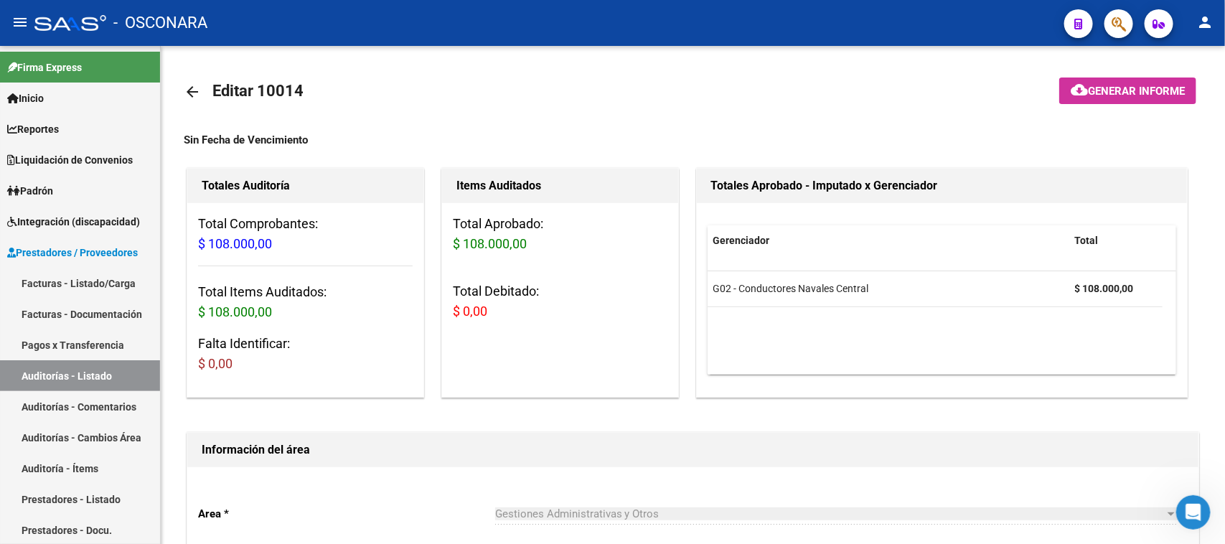
click at [1124, 29] on icon "button" at bounding box center [1118, 24] width 14 height 17
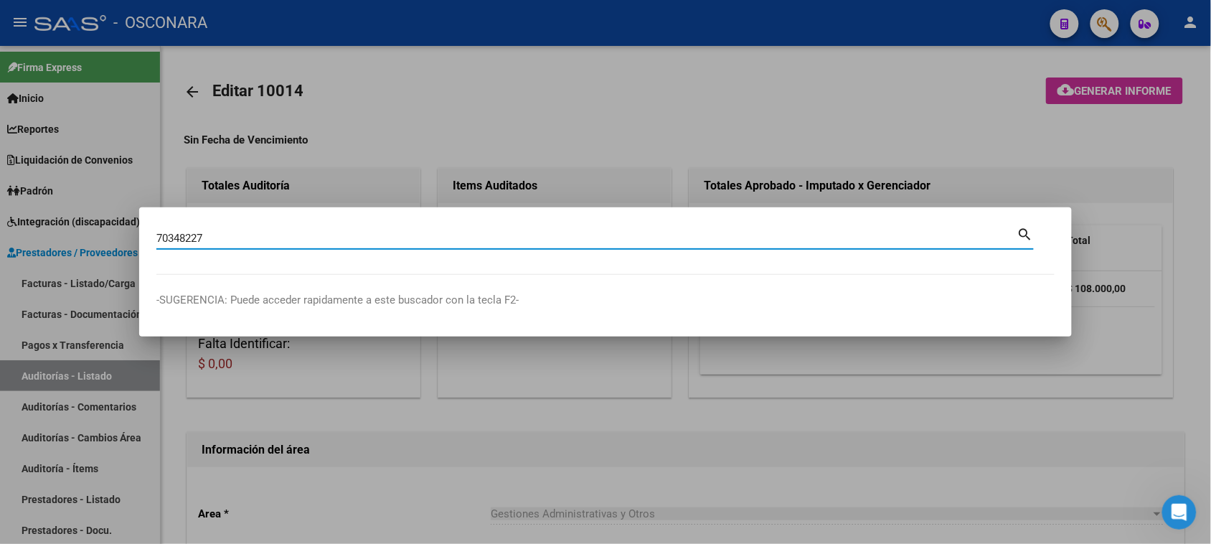
type input "70348227"
